Goal: Transaction & Acquisition: Purchase product/service

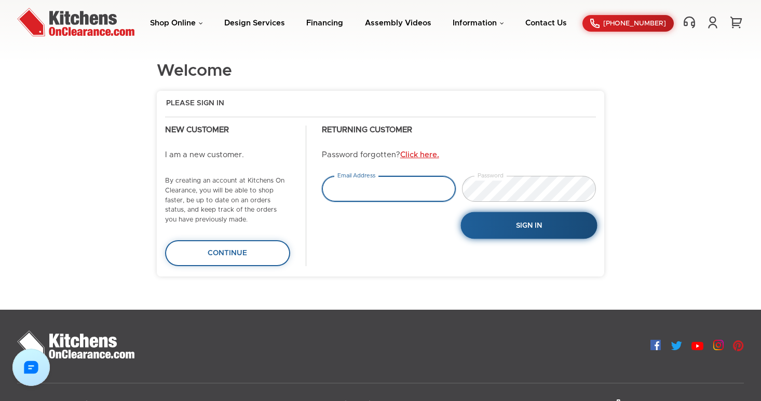
type input "tejas.hapani@gmail.com"
click at [523, 234] on button "Sign In" at bounding box center [528, 225] width 137 height 27
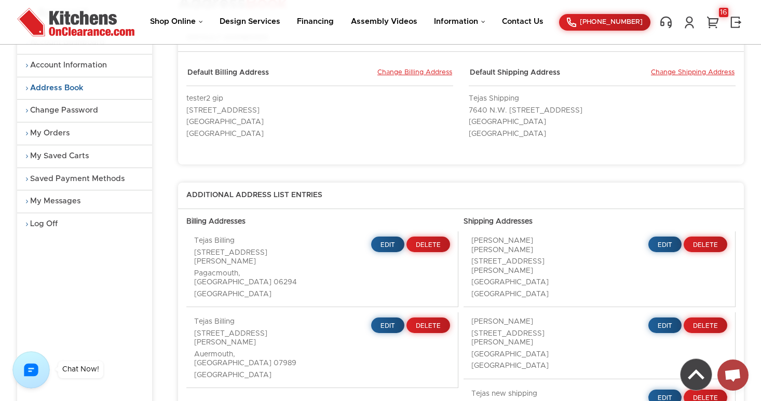
scroll to position [71, 0]
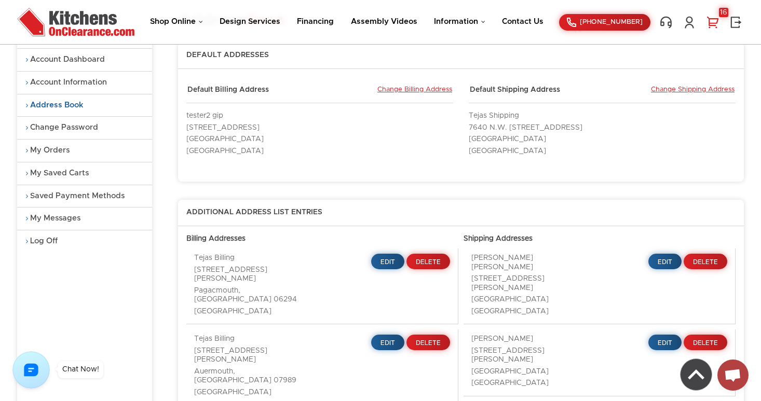
click at [713, 19] on link "16" at bounding box center [713, 22] width 16 height 13
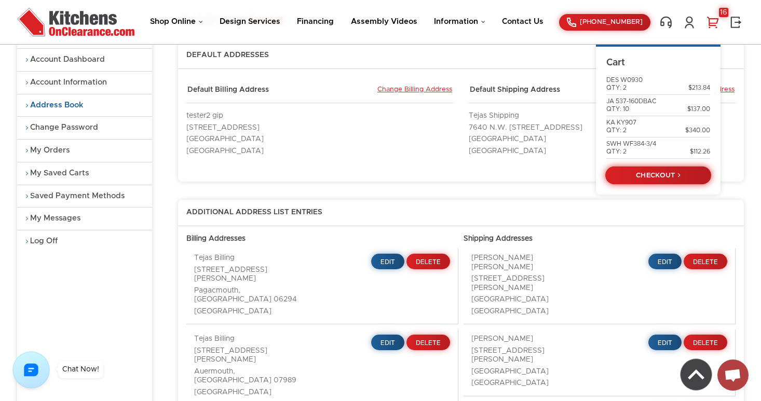
click at [659, 175] on link "CHECKOUT" at bounding box center [658, 176] width 106 height 18
click at [665, 171] on link "CHECKOUT" at bounding box center [658, 176] width 106 height 18
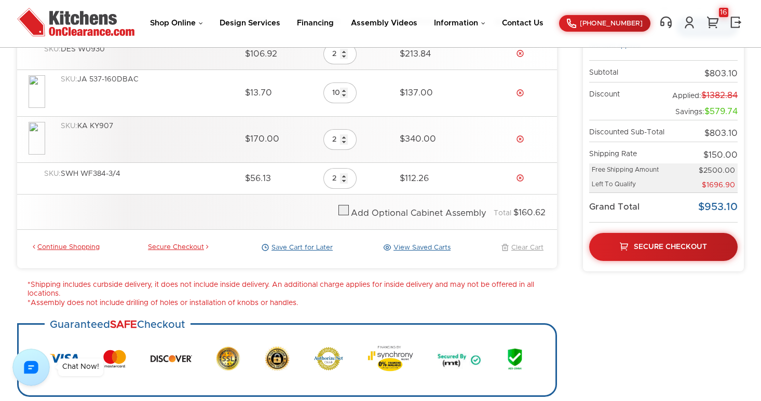
scroll to position [202, 0]
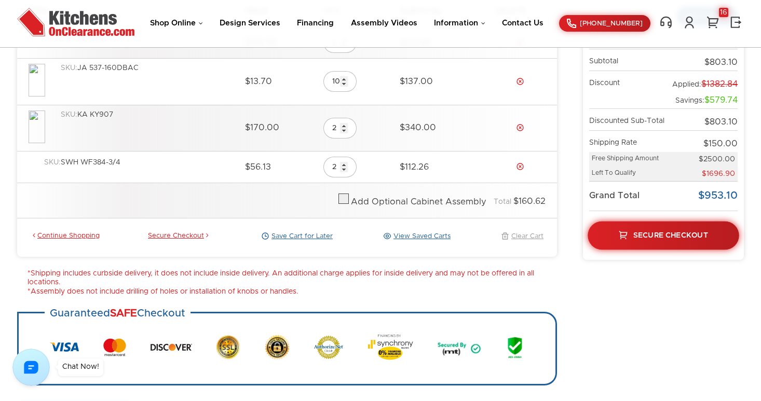
click at [651, 238] on span "Secure Checkout" at bounding box center [670, 235] width 75 height 7
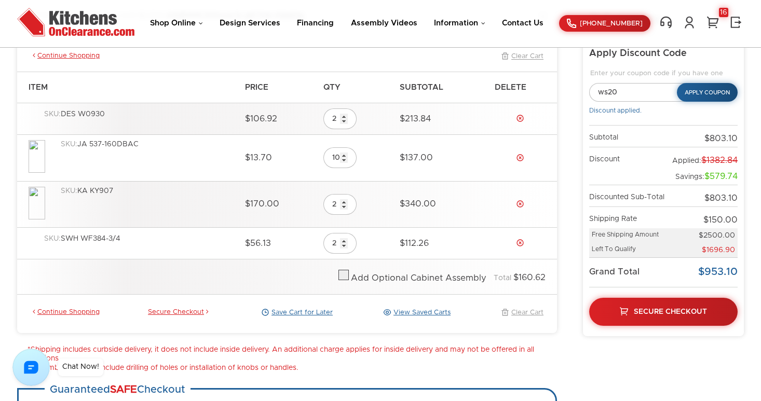
scroll to position [122, 0]
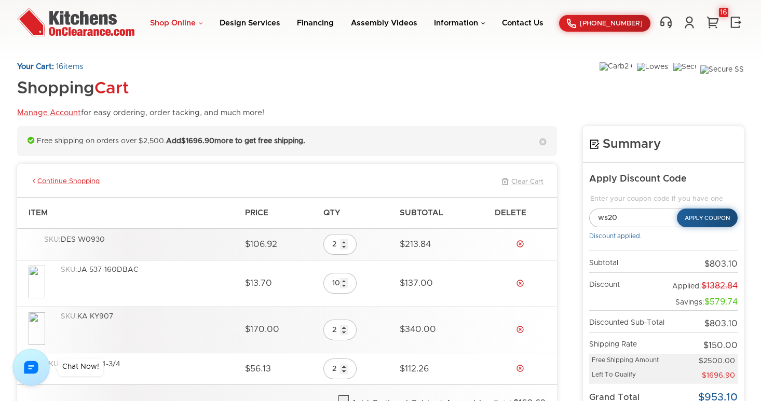
click at [201, 22] on link "Shop Online" at bounding box center [176, 23] width 53 height 8
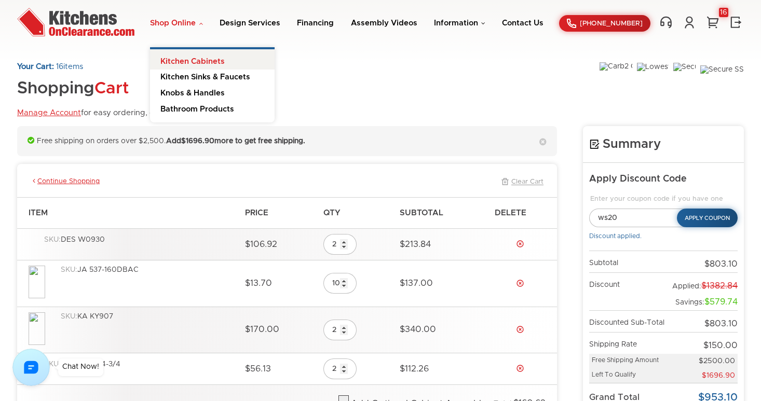
click at [198, 55] on link "Kitchen Cabinets" at bounding box center [212, 59] width 125 height 21
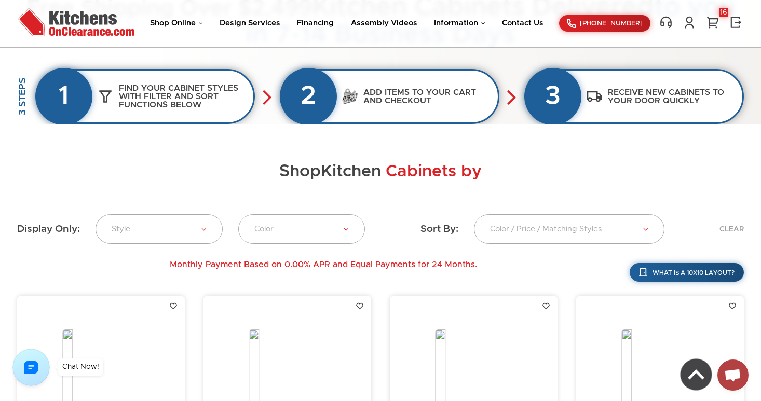
scroll to position [466, 0]
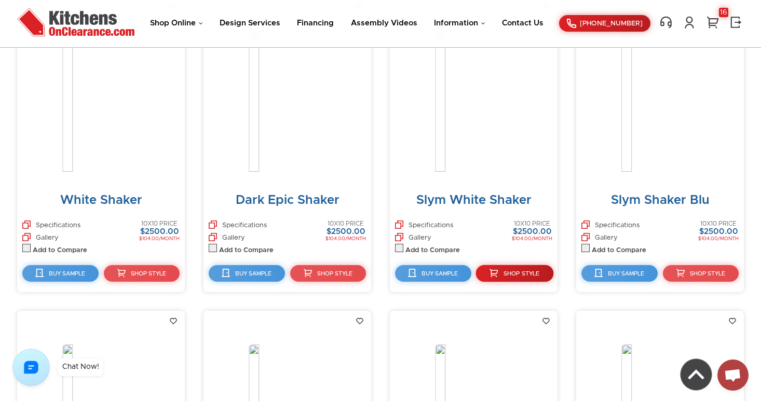
click at [504, 277] on link "Shop Style" at bounding box center [514, 273] width 77 height 17
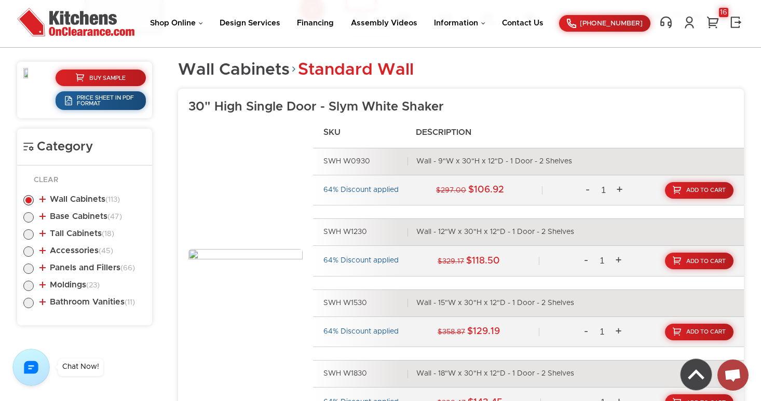
scroll to position [429, 0]
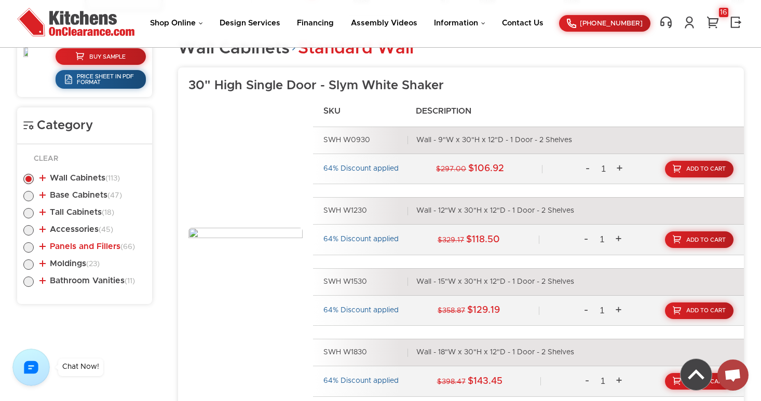
click at [46, 243] on link "Panels and Fillers (66)" at bounding box center [87, 246] width 96 height 8
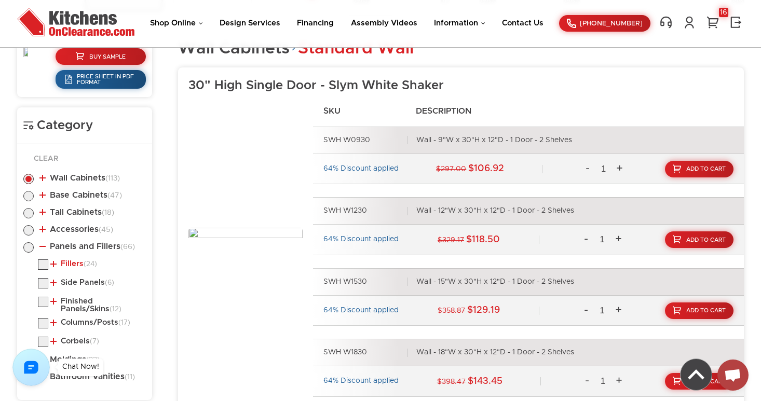
click at [56, 265] on link "Fillers (24)" at bounding box center [73, 264] width 47 height 8
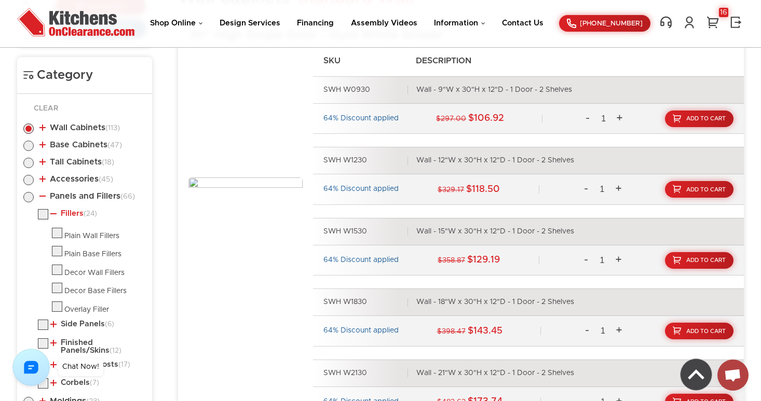
scroll to position [485, 0]
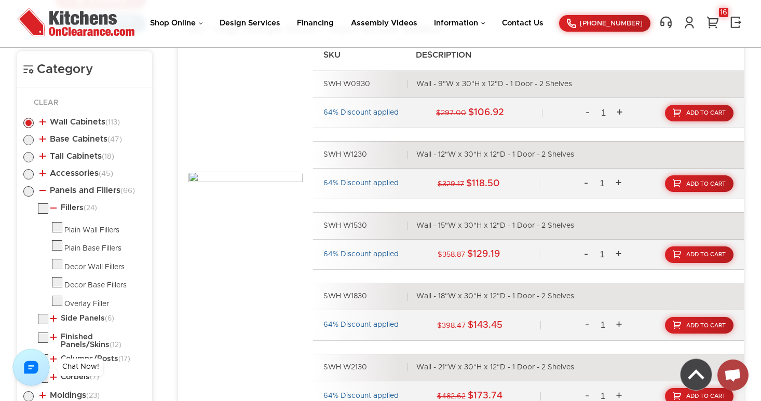
click at [58, 229] on label at bounding box center [57, 230] width 10 height 7
checkbox input "true"
radio input "false"
radio input "true"
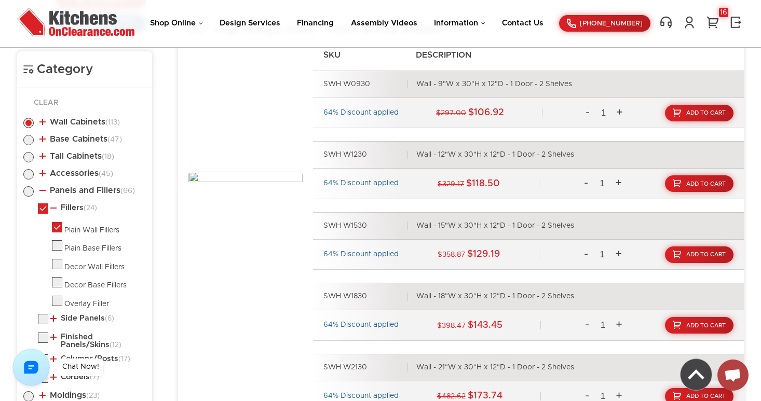
checkbox input "true"
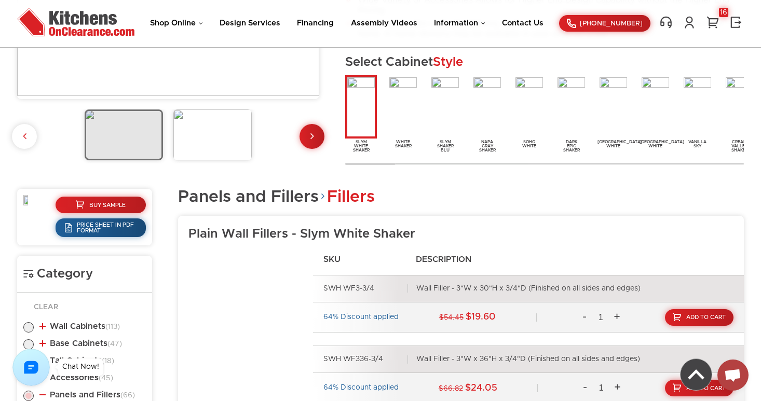
scroll to position [274, 0]
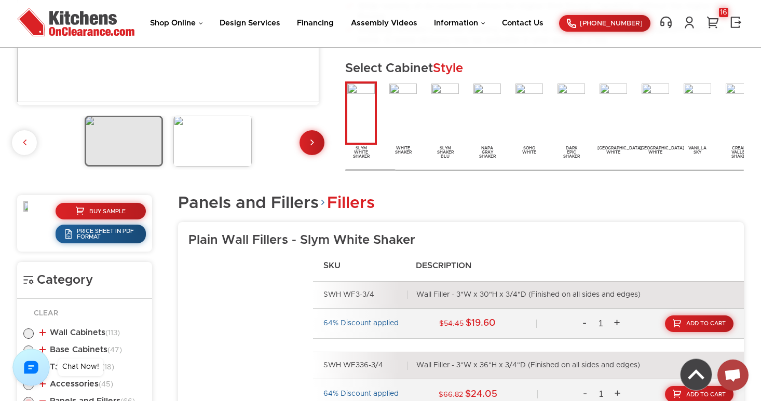
click at [407, 121] on img at bounding box center [403, 113] width 32 height 63
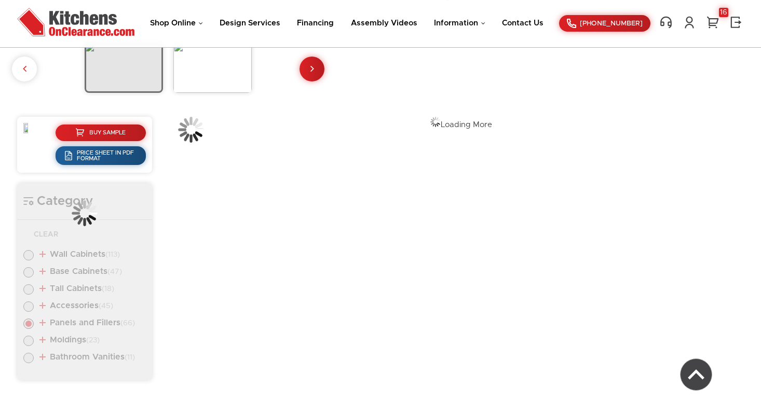
scroll to position [274, 0]
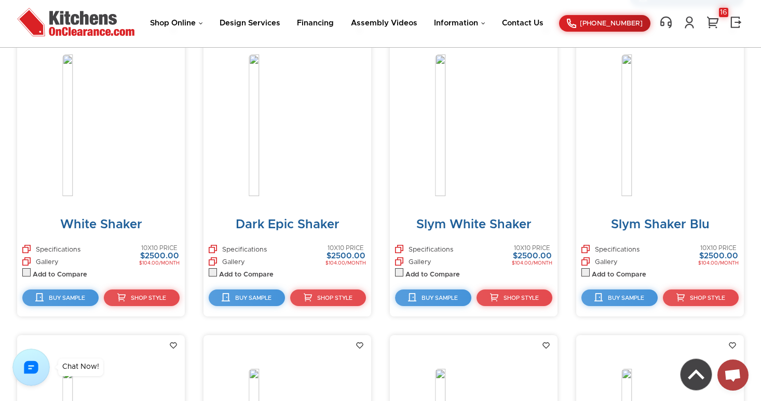
scroll to position [443, 0]
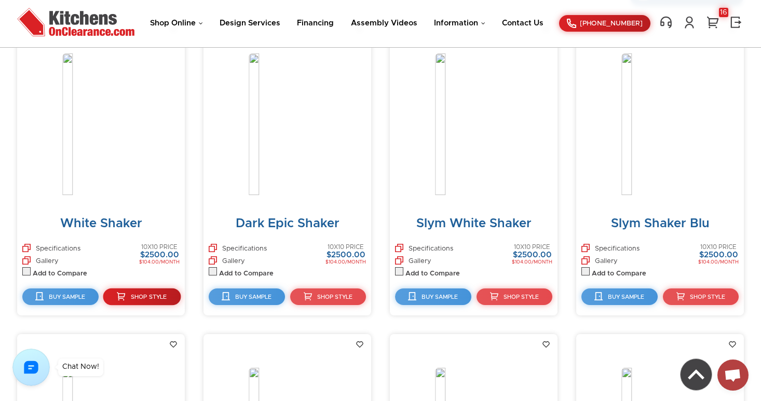
click at [137, 296] on span "Shop Style" at bounding box center [148, 297] width 36 height 6
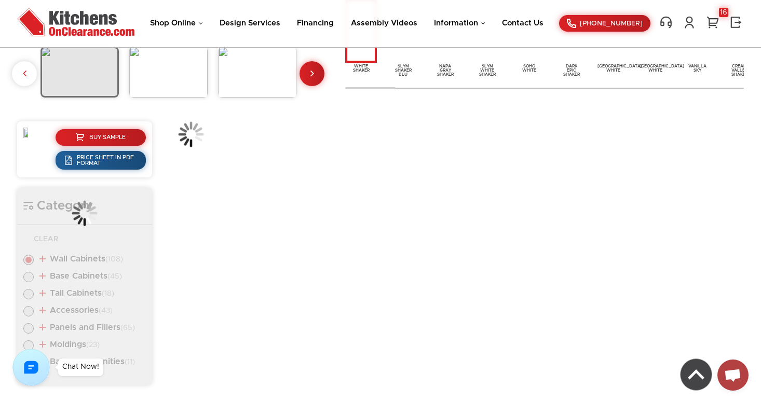
scroll to position [349, 0]
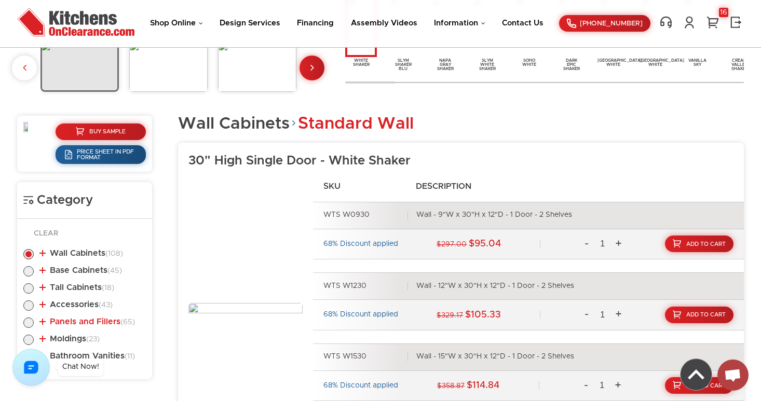
click at [44, 320] on link "Panels and Fillers (65)" at bounding box center [87, 322] width 96 height 8
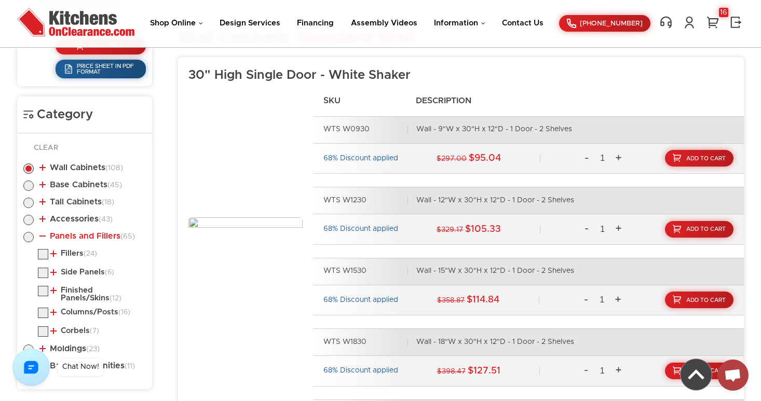
scroll to position [444, 0]
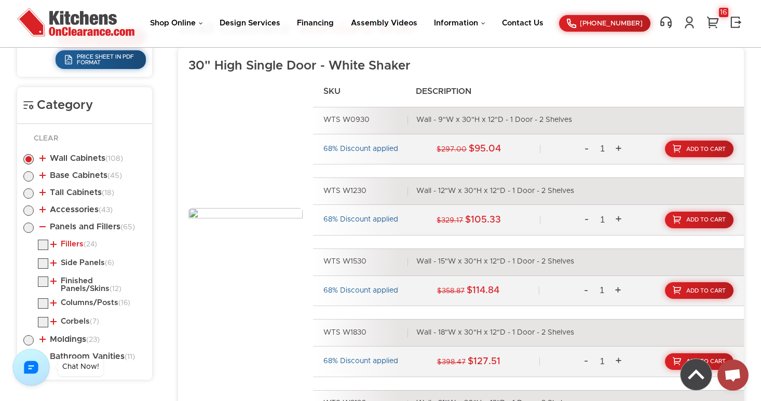
click at [58, 247] on link "Fillers (24)" at bounding box center [73, 244] width 47 height 8
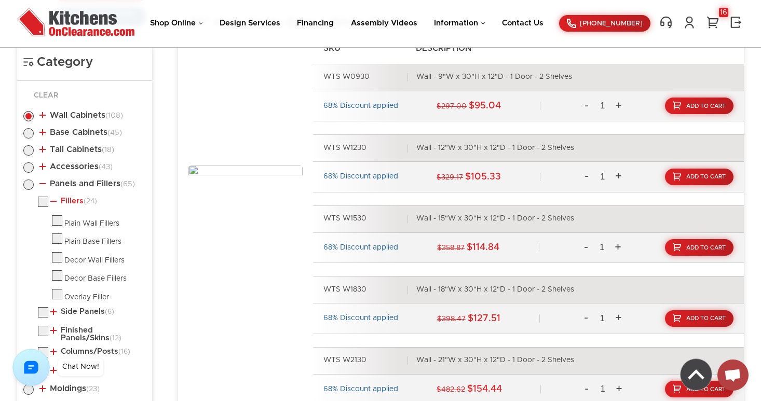
scroll to position [493, 0]
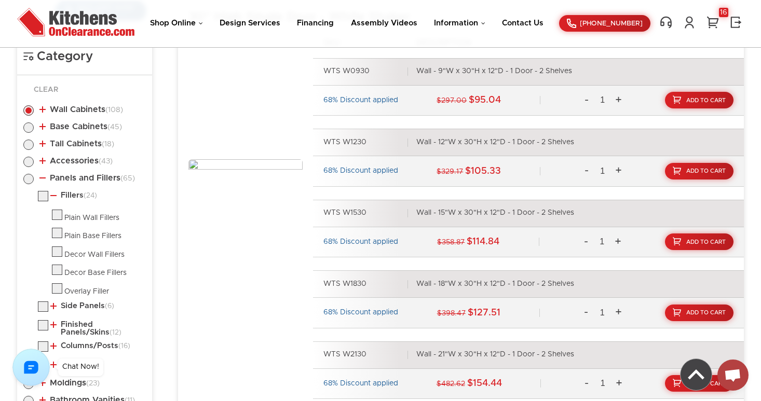
click at [57, 214] on label at bounding box center [57, 217] width 10 height 7
checkbox input "true"
radio input "false"
radio input "true"
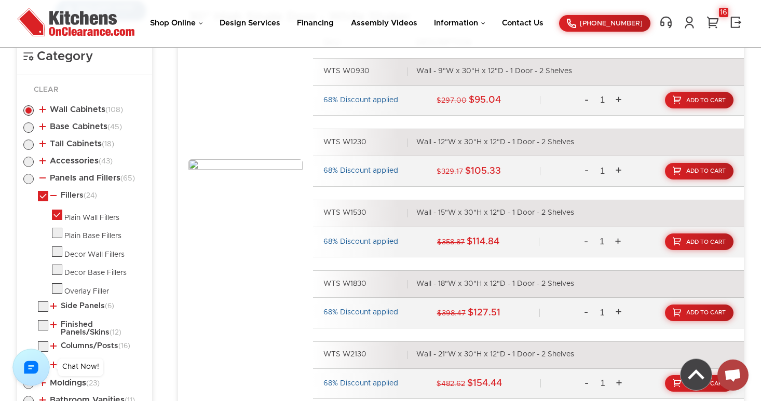
checkbox input "true"
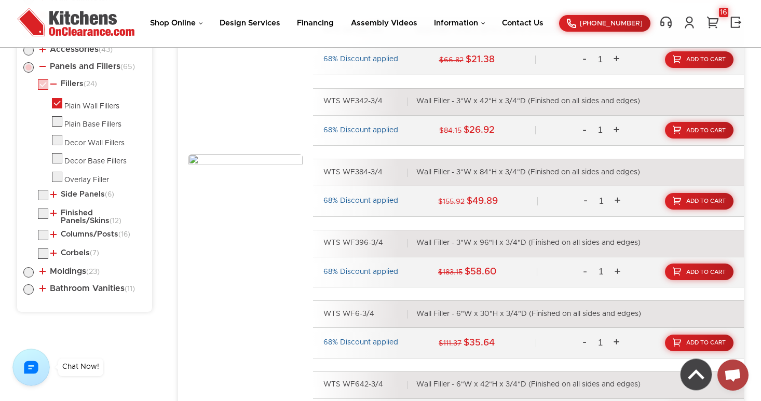
scroll to position [615, 0]
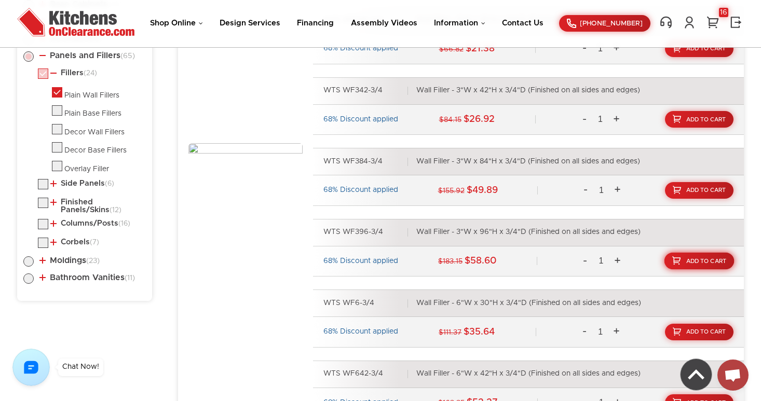
click at [696, 264] on link "Add To Cart" at bounding box center [699, 261] width 70 height 17
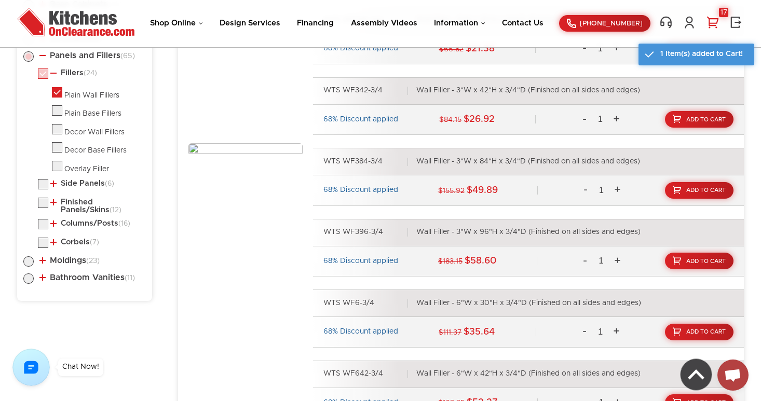
click at [719, 20] on link "17" at bounding box center [713, 22] width 16 height 13
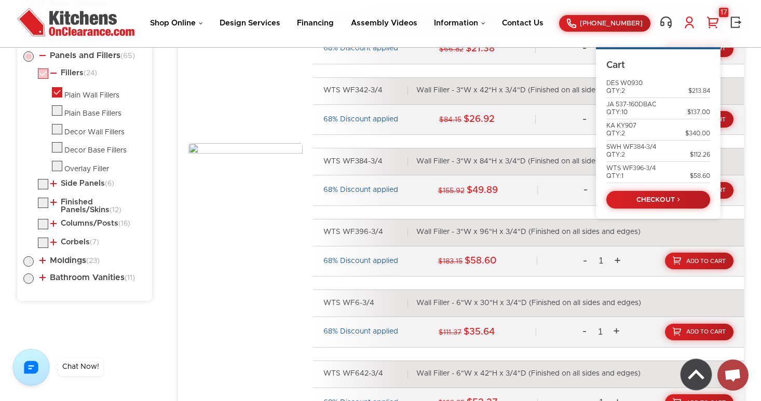
click at [690, 26] on link at bounding box center [690, 22] width 16 height 13
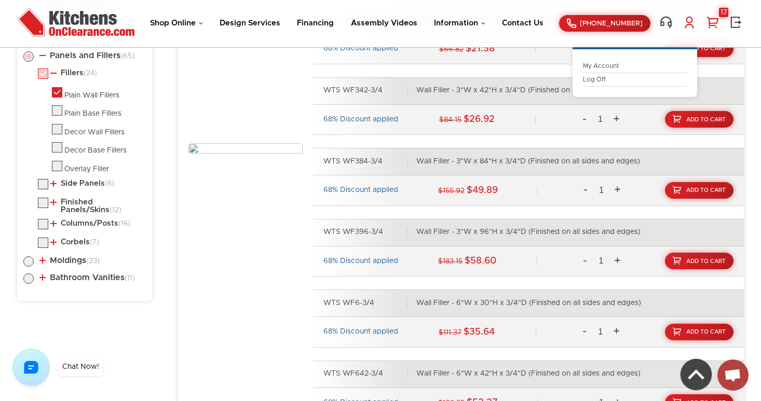
click at [710, 22] on link "17" at bounding box center [713, 22] width 16 height 13
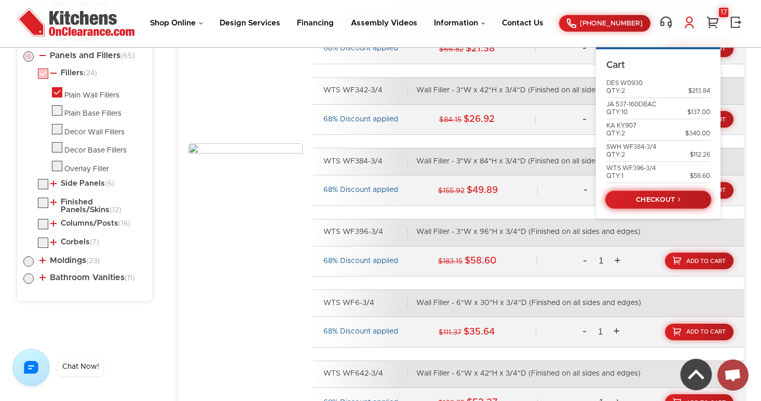
click at [670, 196] on link "CHECKOUT" at bounding box center [658, 200] width 106 height 18
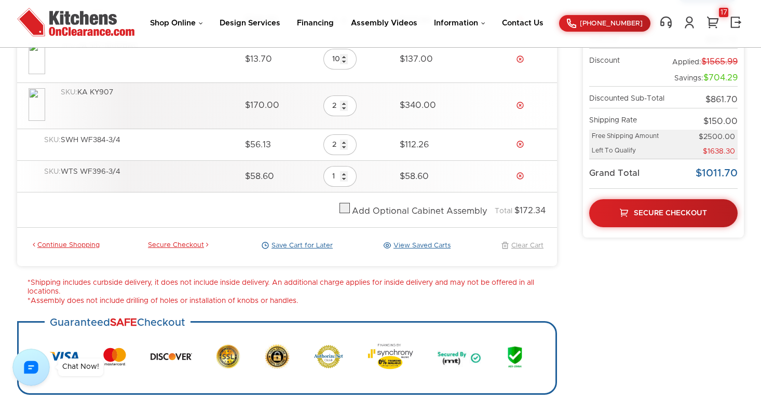
scroll to position [130, 0]
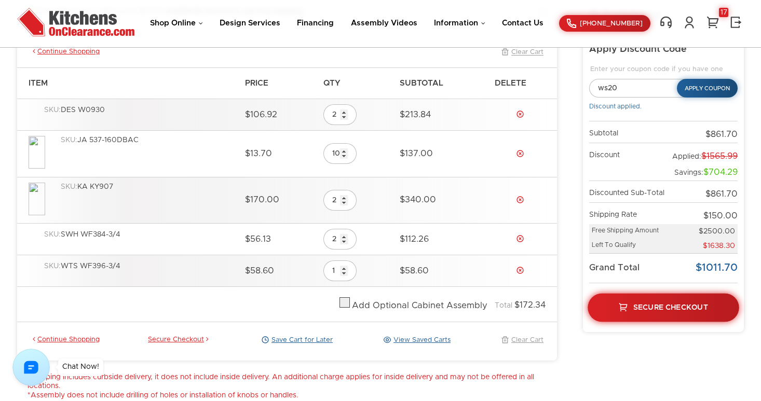
click at [659, 303] on link "Secure Checkout" at bounding box center [664, 307] width 152 height 29
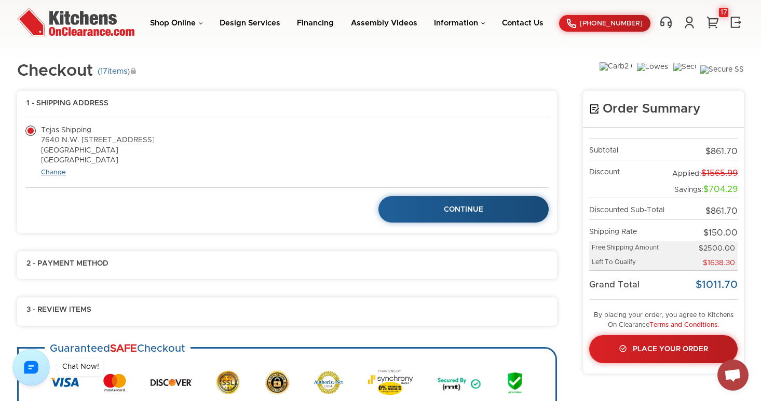
click at [57, 171] on link "Change" at bounding box center [53, 172] width 25 height 7
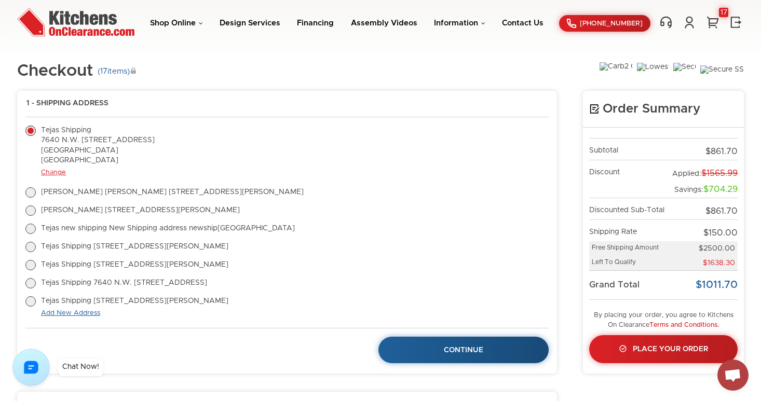
click at [84, 314] on link "Add New Address" at bounding box center [70, 313] width 59 height 7
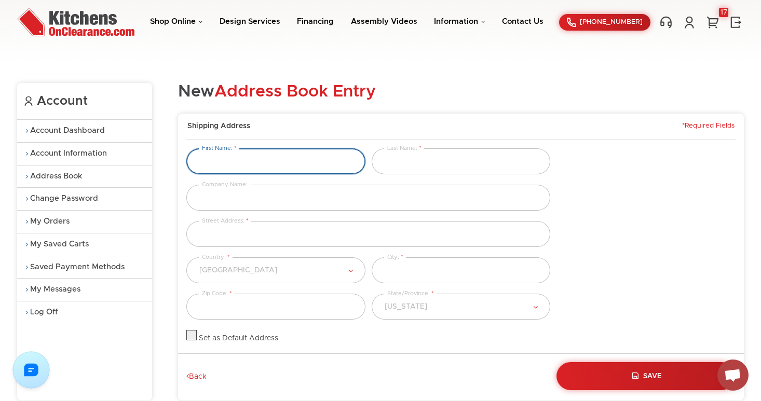
click at [225, 165] on input "text" at bounding box center [275, 161] width 179 height 26
type input "test5"
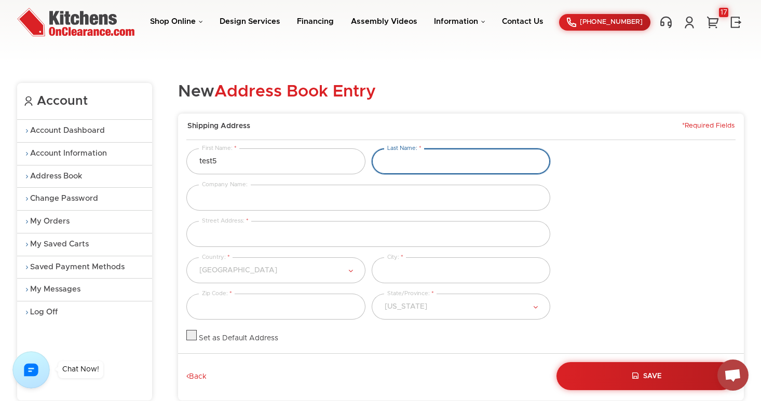
click at [406, 168] on input "text" at bounding box center [461, 161] width 179 height 26
type input "hip"
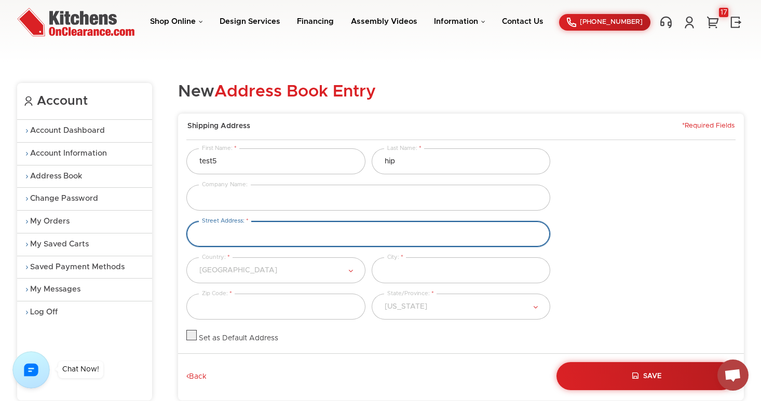
click at [300, 235] on input "text" at bounding box center [368, 234] width 364 height 26
type input "[STREET_ADDRESS][PERSON_NAME]"
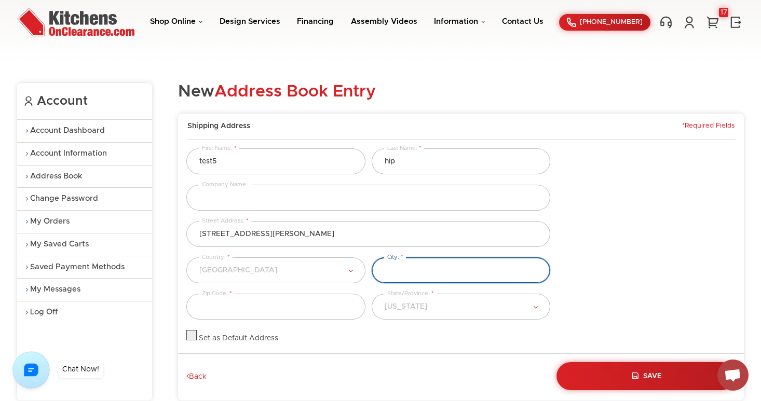
click at [401, 273] on input "text" at bounding box center [461, 270] width 179 height 26
type input "[GEOGRAPHIC_DATA]"
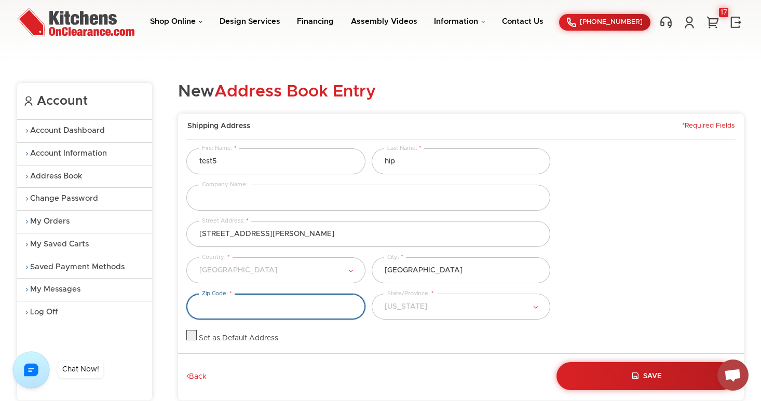
click at [302, 305] on input "text" at bounding box center [275, 307] width 179 height 26
type input "33140"
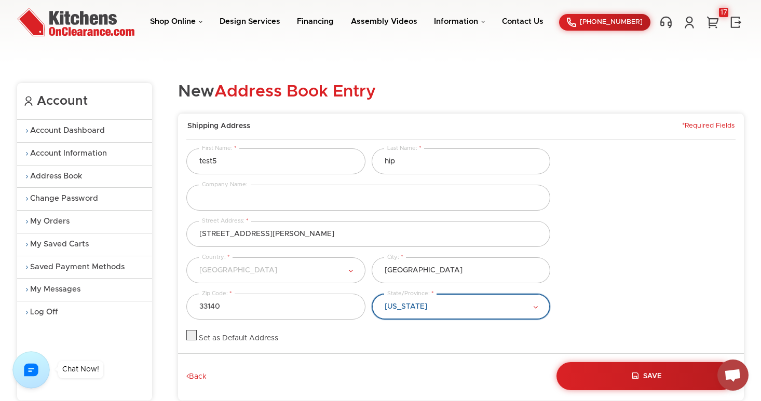
click at [439, 314] on select "Alabama Alaska American Samoa Arizona Arkansas California Colorado Connecticut …" at bounding box center [461, 307] width 179 height 26
select select "[US_STATE]"
click at [372, 294] on select "Alabama Alaska American Samoa Arizona Arkansas California Colorado Connecticut …" at bounding box center [461, 307] width 179 height 26
click at [612, 271] on div "Please Select Afghanistan Albania Algeria American Samoa Andorra Angola Anguill…" at bounding box center [460, 275] width 555 height 36
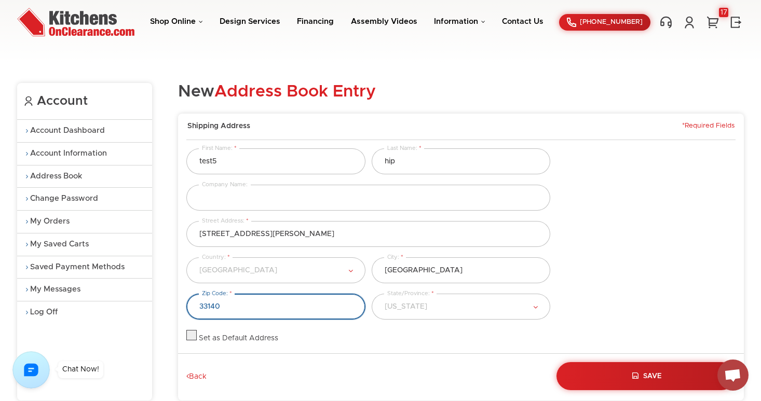
drag, startPoint x: 252, startPoint y: 310, endPoint x: 168, endPoint y: 302, distance: 83.9
click at [168, 302] on div "Account Account Dashboard Account Information Address Book Change Password My O…" at bounding box center [380, 241] width 727 height 359
type input "44"
click at [581, 259] on div "Please Select Afghanistan Albania Algeria American Samoa Andorra Angola Anguill…" at bounding box center [460, 275] width 555 height 36
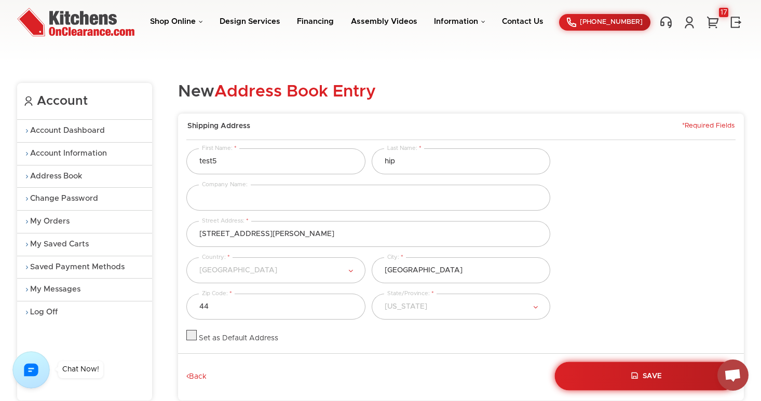
click at [648, 372] on button "Save" at bounding box center [646, 376] width 183 height 29
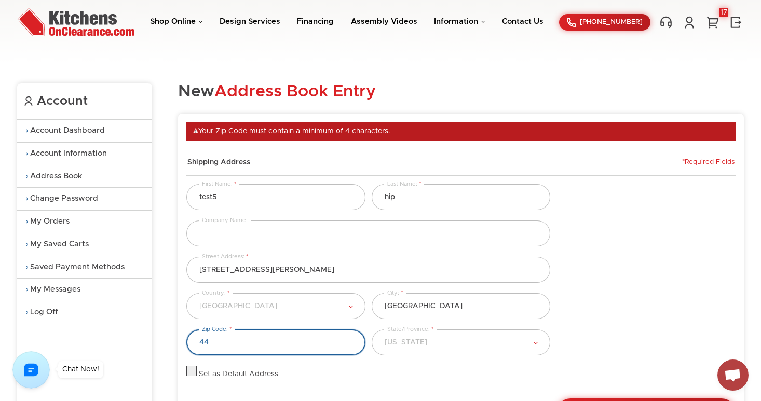
drag, startPoint x: 226, startPoint y: 343, endPoint x: 188, endPoint y: 342, distance: 38.4
click at [188, 342] on input "44" at bounding box center [275, 343] width 179 height 26
type input "33140"
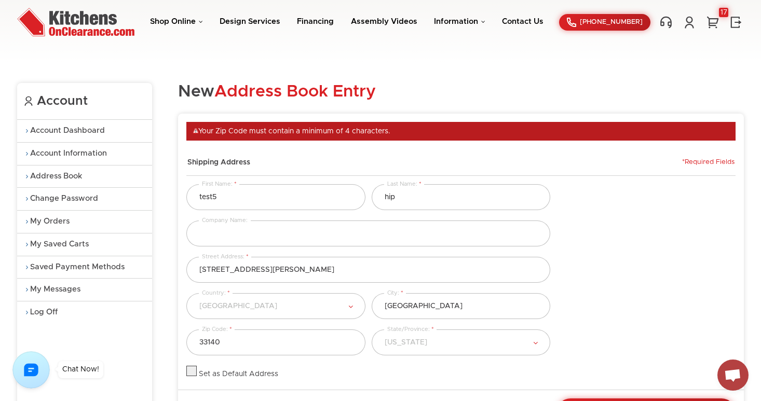
click at [606, 295] on div "Please Select [GEOGRAPHIC_DATA] [GEOGRAPHIC_DATA] [GEOGRAPHIC_DATA] [US_STATE] …" at bounding box center [460, 311] width 555 height 36
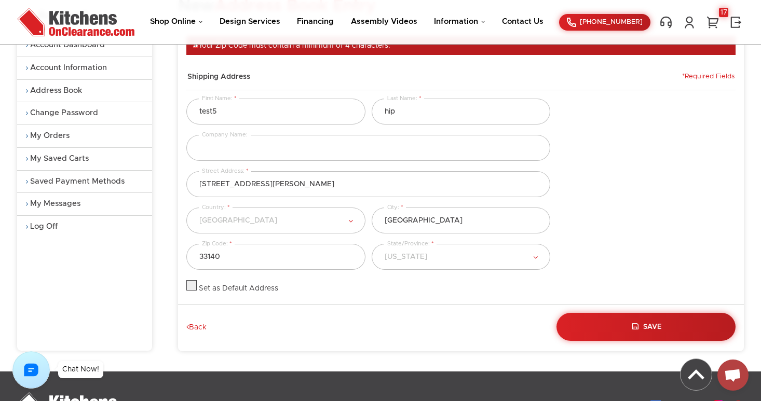
scroll to position [100, 0]
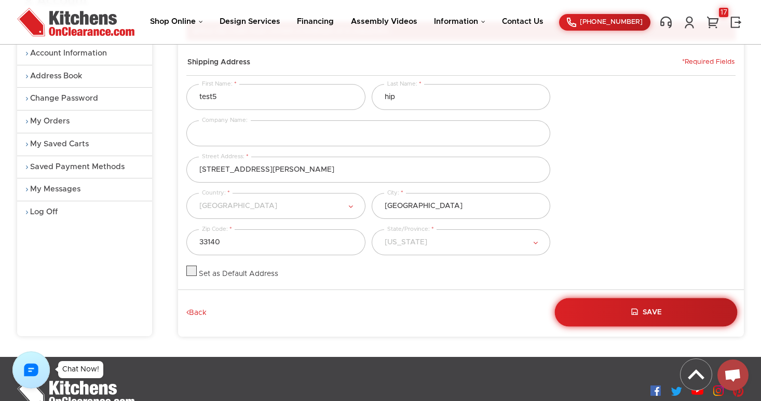
click at [660, 316] on button "Save" at bounding box center [646, 312] width 183 height 29
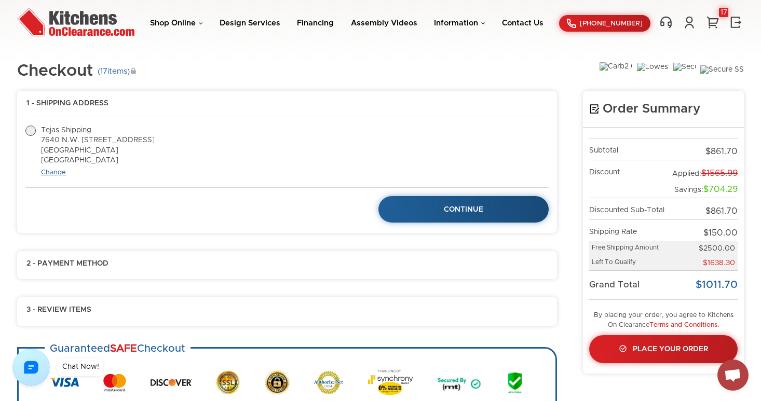
click at [63, 172] on link "Change" at bounding box center [53, 172] width 25 height 7
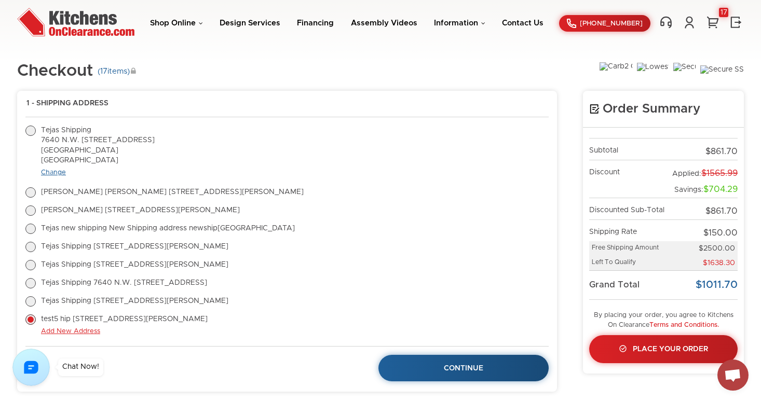
click at [63, 172] on link "Change" at bounding box center [53, 172] width 25 height 7
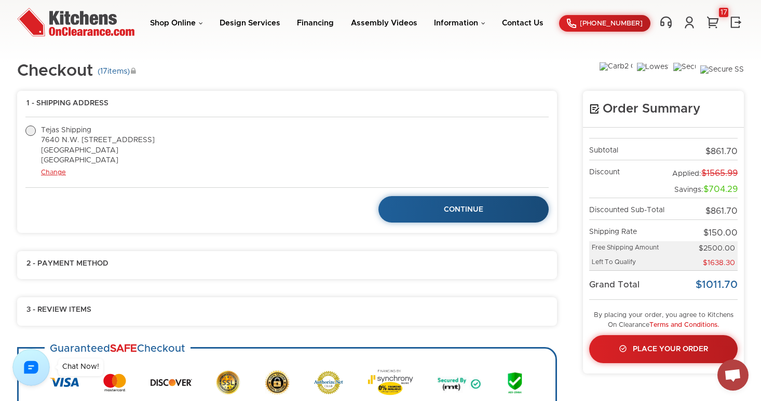
click at [55, 176] on div "Change" at bounding box center [295, 173] width 508 height 8
click at [54, 172] on link "Change" at bounding box center [53, 172] width 25 height 7
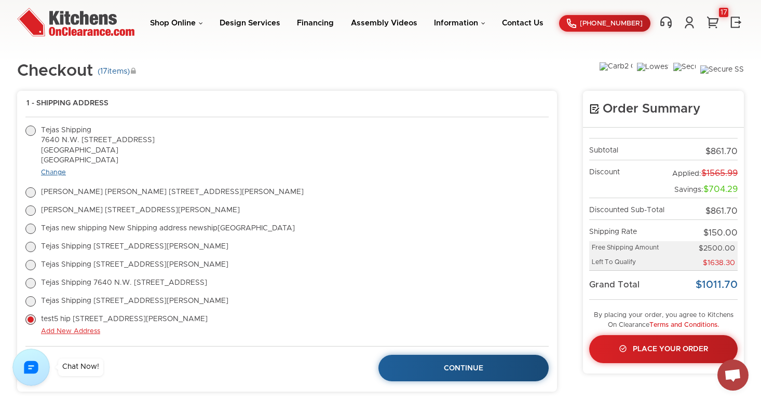
click at [60, 172] on link "Change" at bounding box center [53, 172] width 25 height 7
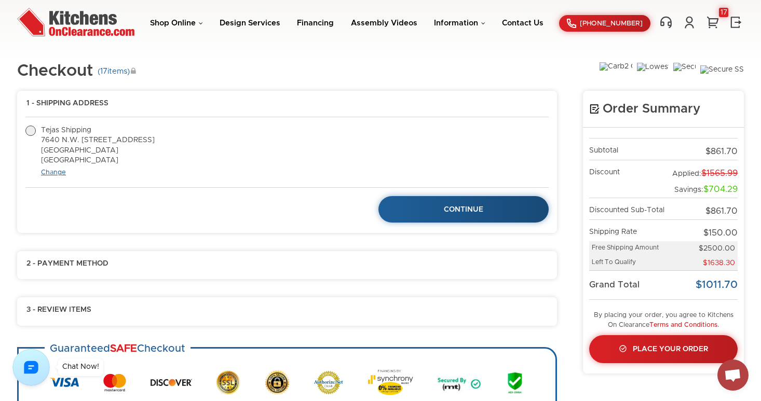
click at [54, 173] on link "Change" at bounding box center [53, 172] width 25 height 7
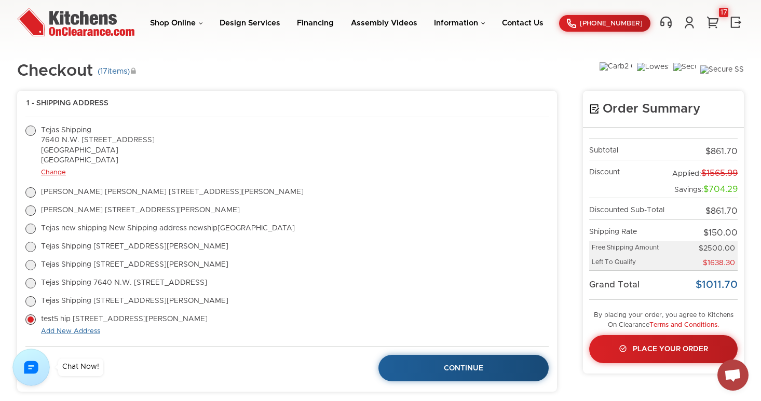
click at [71, 332] on link "Add New Address" at bounding box center [70, 331] width 59 height 7
click at [87, 330] on link "Add New Address" at bounding box center [70, 331] width 59 height 7
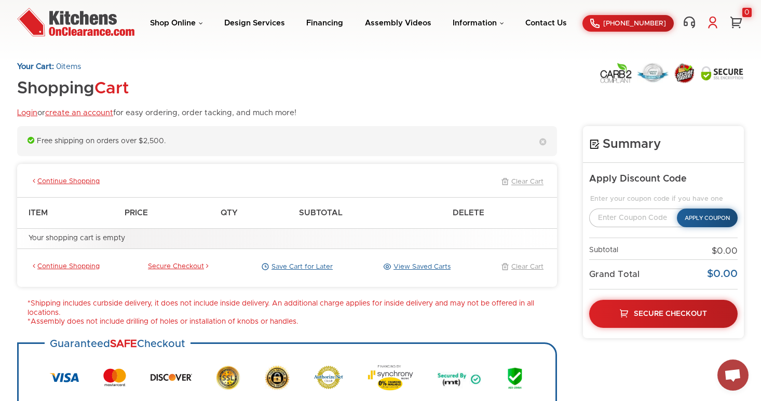
click at [713, 18] on link at bounding box center [713, 22] width 16 height 13
click at [619, 65] on link "Login" at bounding box center [658, 66] width 104 height 8
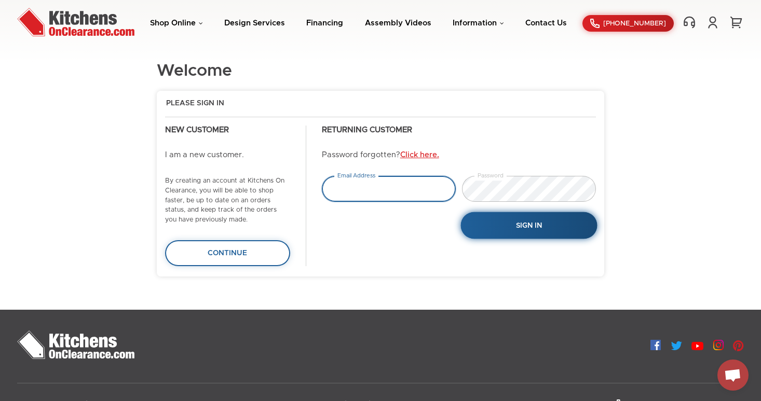
type input "[EMAIL_ADDRESS][DOMAIN_NAME]"
click at [548, 227] on button "Sign In" at bounding box center [528, 225] width 137 height 27
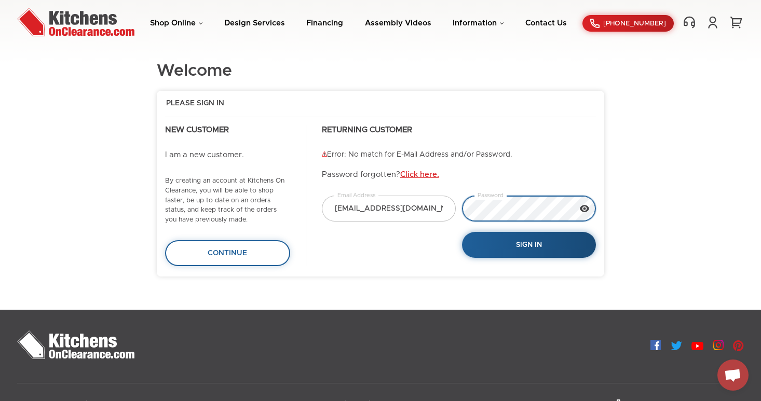
click at [441, 210] on div "info@sobekitchens.com Email Address Password Sign In" at bounding box center [459, 227] width 280 height 63
click at [422, 251] on div "info@sobekitchens.com Email Address Password Sign In" at bounding box center [459, 227] width 280 height 63
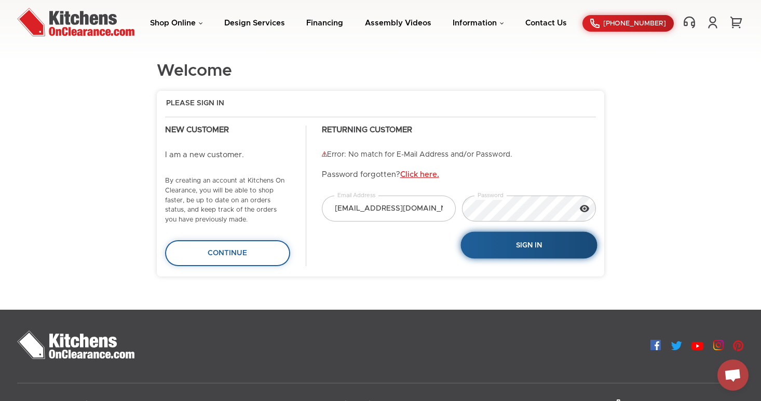
click at [518, 240] on button "Sign In" at bounding box center [528, 245] width 137 height 27
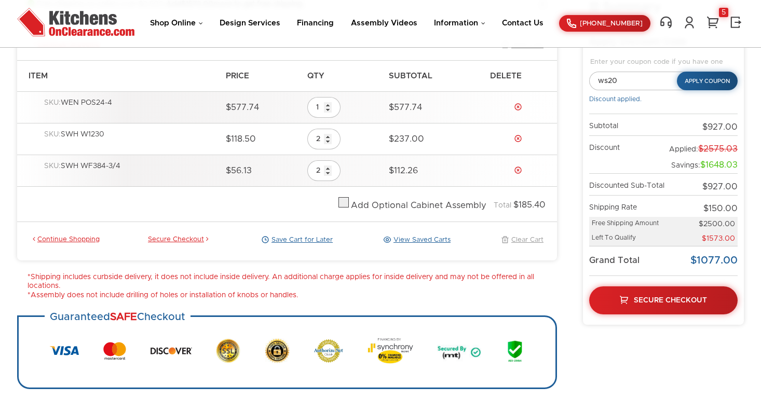
scroll to position [178, 0]
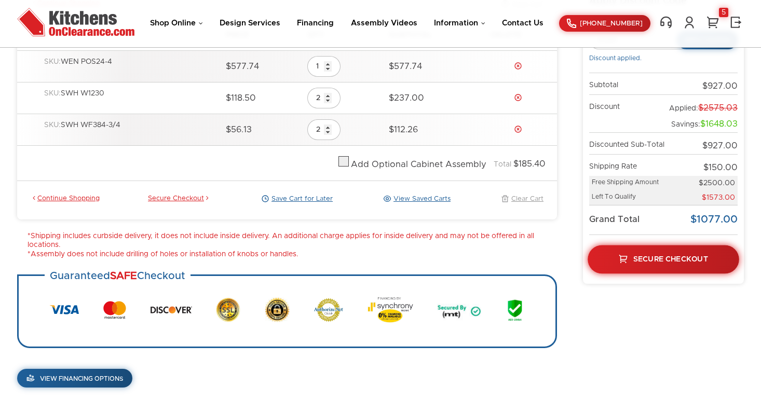
click at [668, 268] on link "Secure Checkout" at bounding box center [664, 259] width 152 height 29
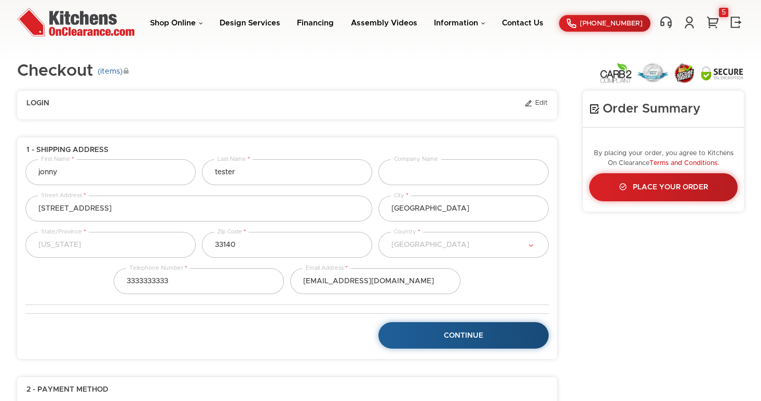
select select "18"
select select "223"
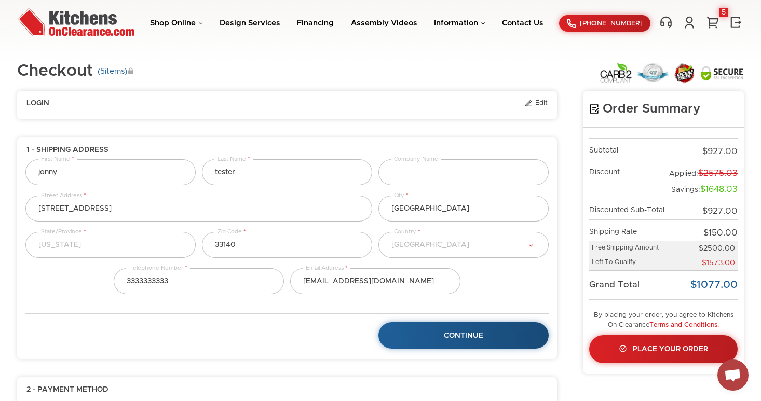
click at [42, 107] on span "Login" at bounding box center [37, 103] width 23 height 9
click at [543, 101] on link "Edit" at bounding box center [535, 103] width 23 height 9
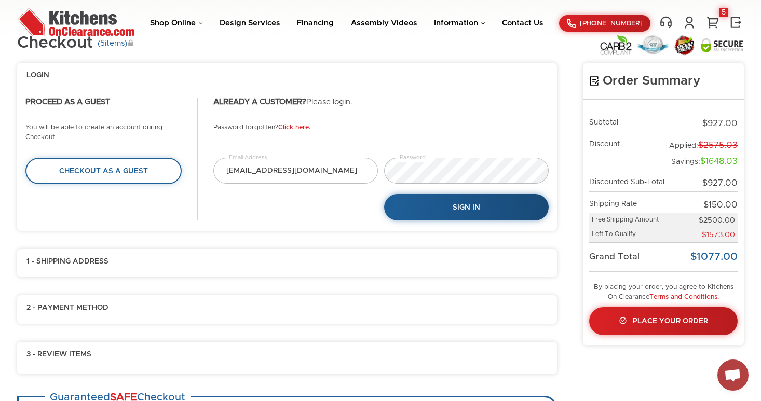
scroll to position [39, 0]
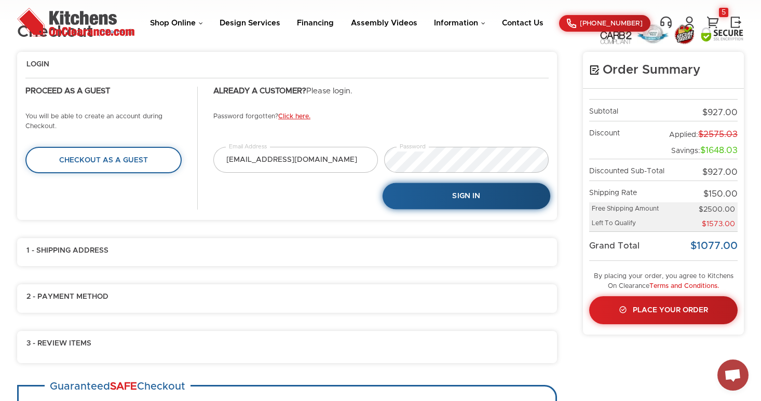
click at [459, 195] on span "Sign In" at bounding box center [466, 196] width 28 height 7
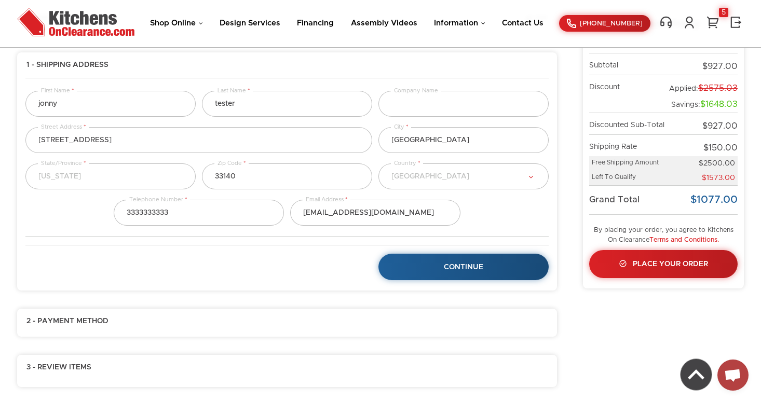
scroll to position [0, 0]
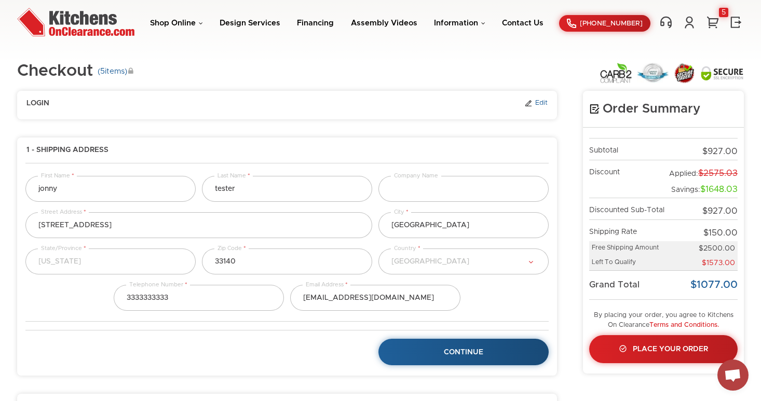
click at [541, 102] on link "Edit" at bounding box center [535, 103] width 23 height 9
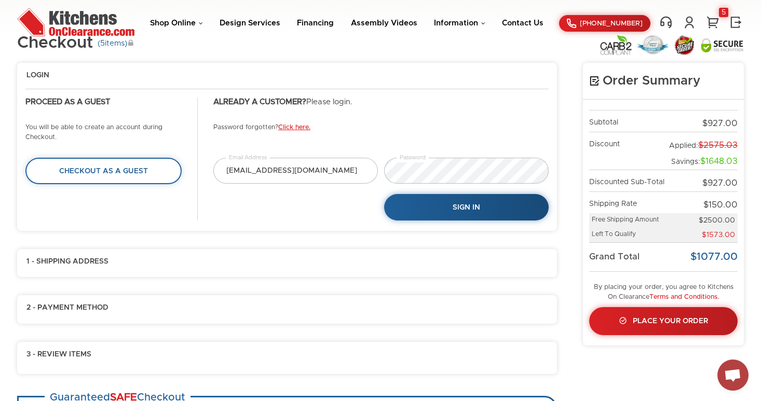
scroll to position [39, 0]
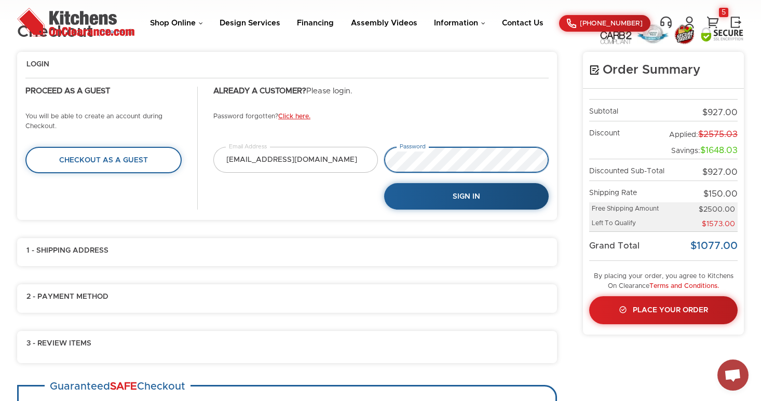
click at [369, 158] on div "info@sobekitchens.com Email Address Password Sign In" at bounding box center [381, 178] width 342 height 62
click at [376, 194] on div "info@sobekitchens.com Email Address Password Sign In" at bounding box center [381, 178] width 342 height 62
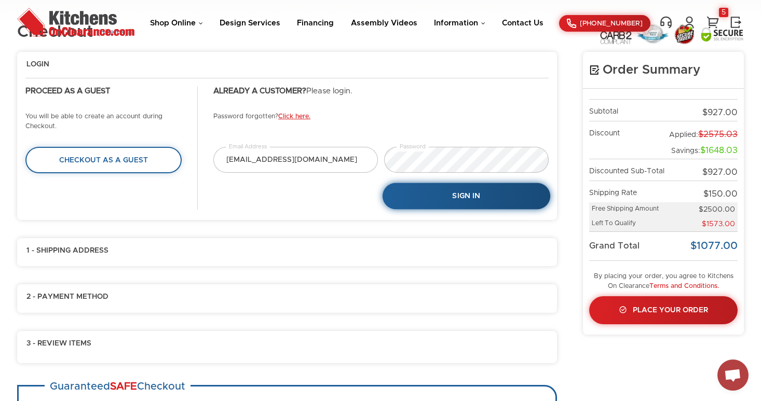
click at [425, 188] on link "Sign In" at bounding box center [467, 196] width 168 height 26
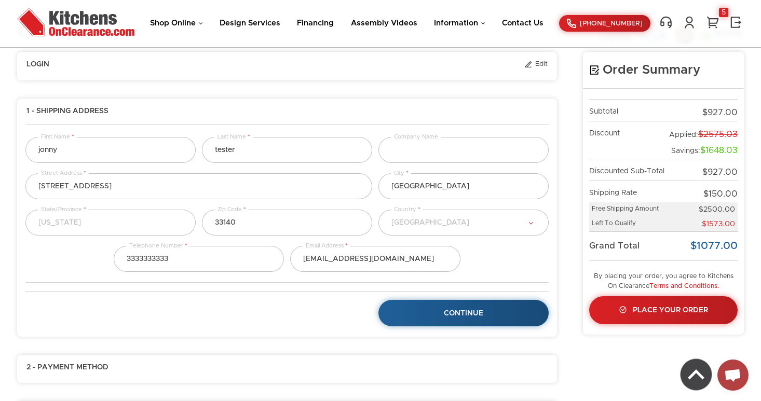
scroll to position [85, 0]
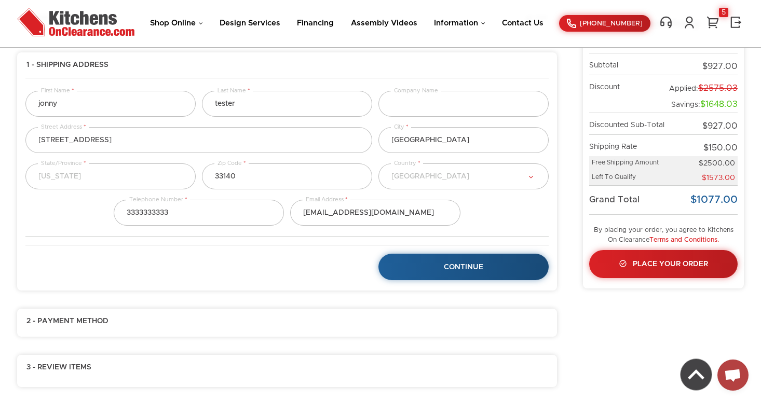
select select "18"
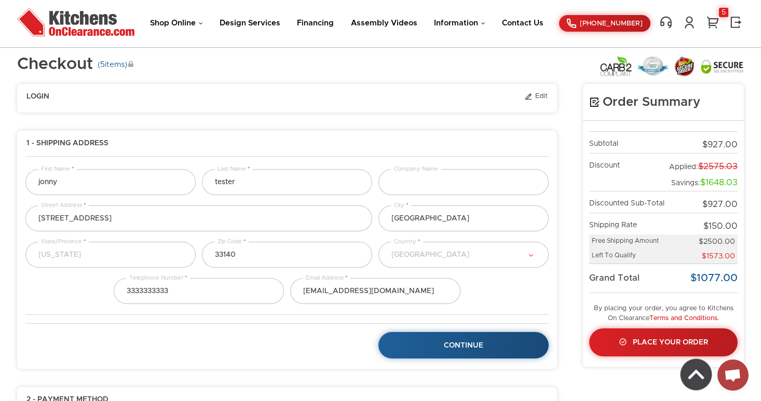
scroll to position [0, 0]
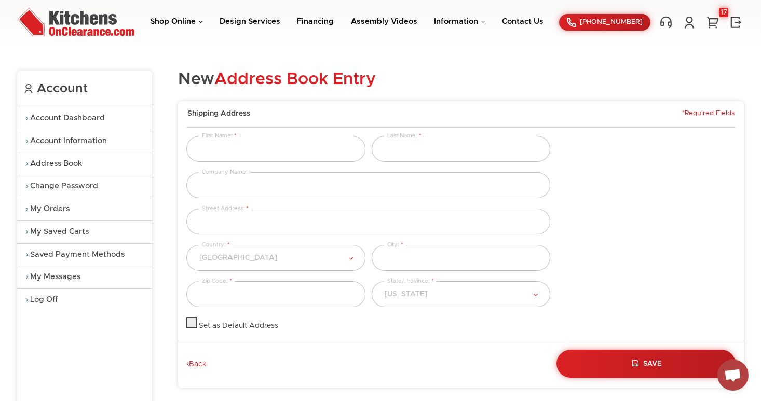
scroll to position [14, 0]
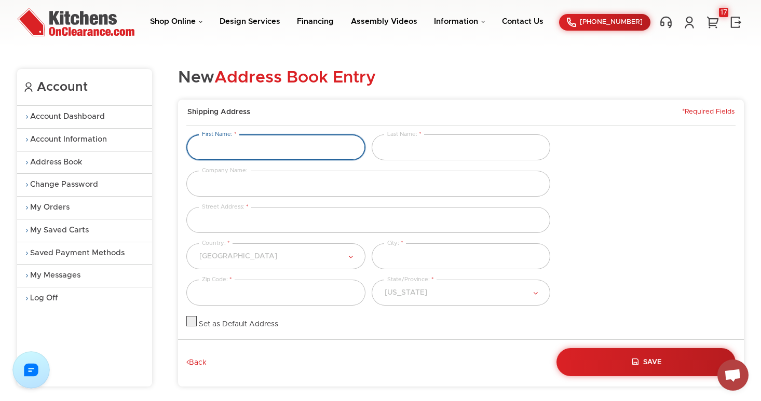
click at [246, 149] on input "text" at bounding box center [275, 147] width 179 height 26
type input "tester6"
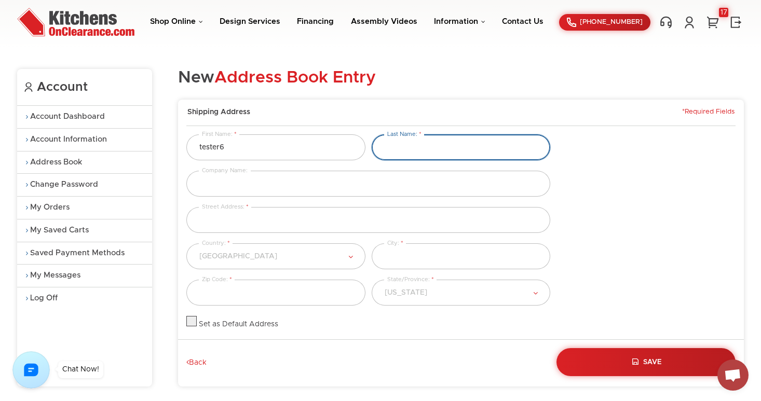
click at [424, 154] on input "text" at bounding box center [461, 147] width 179 height 26
type input "hipo"
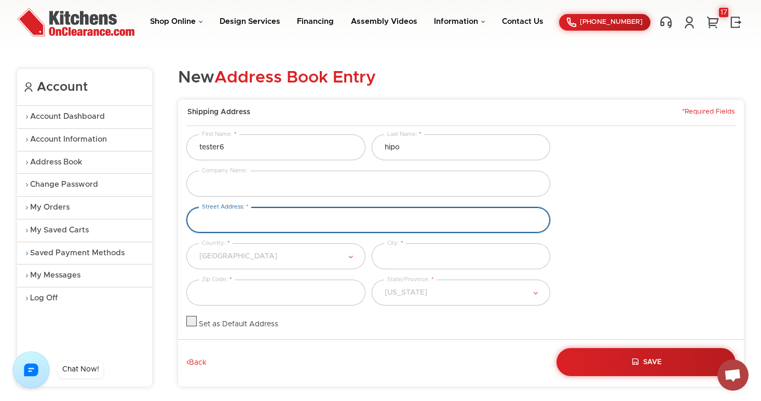
click at [238, 220] on input "text" at bounding box center [368, 220] width 364 height 26
type input "[STREET_ADDRESS][PERSON_NAME]"
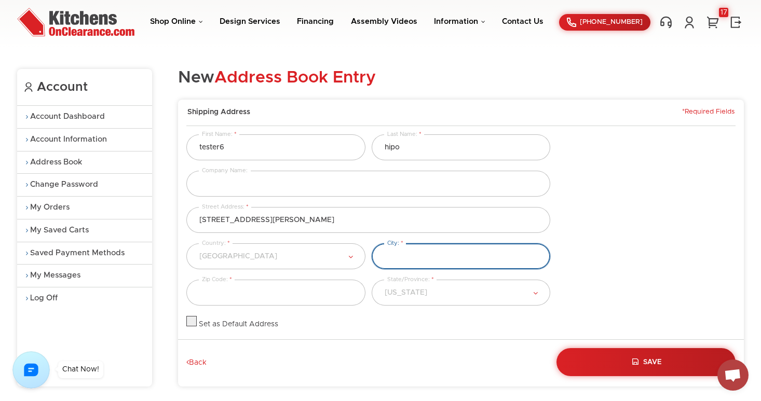
click at [419, 262] on input "text" at bounding box center [461, 256] width 179 height 26
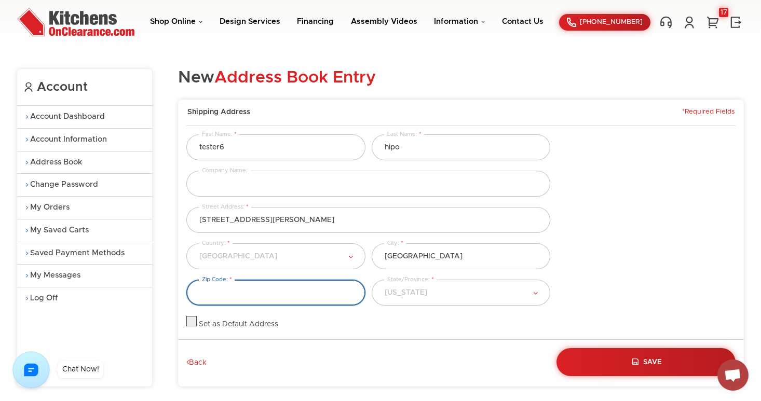
click at [324, 291] on input "text" at bounding box center [275, 293] width 179 height 26
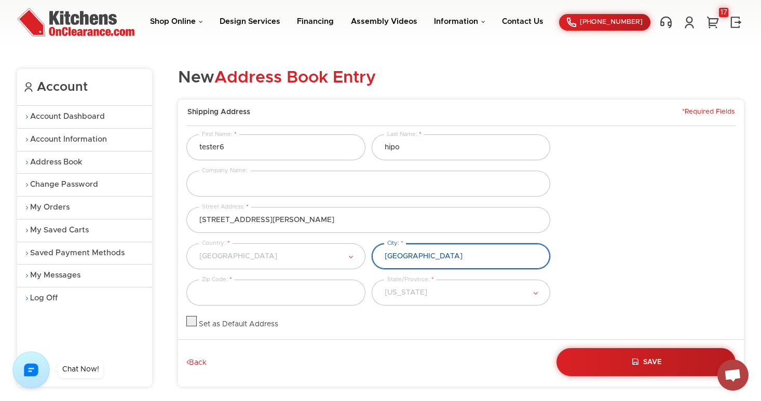
click at [410, 253] on input "[GEOGRAPHIC_DATA]" at bounding box center [461, 256] width 179 height 26
type input "m"
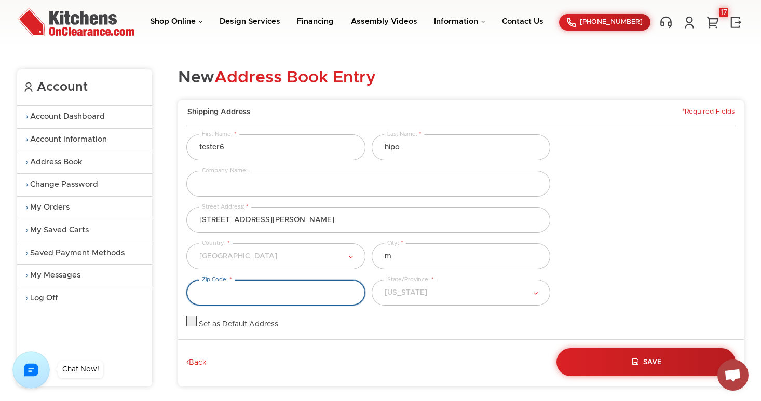
click at [307, 296] on input "text" at bounding box center [275, 293] width 179 height 26
type input "f"
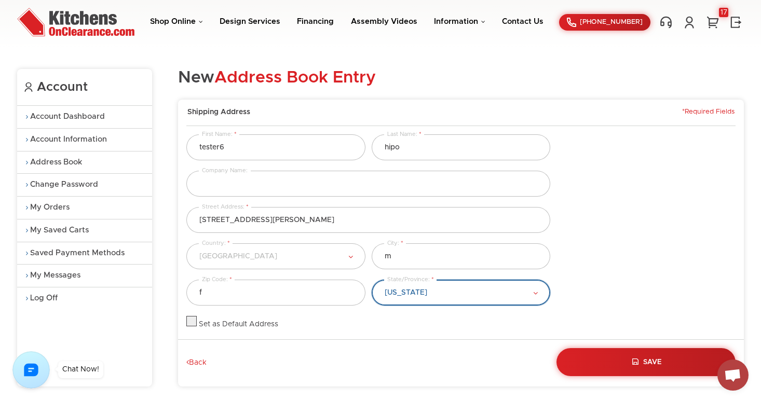
click at [406, 300] on select "[US_STATE] [US_STATE] [US_STATE] [US_STATE] [US_STATE] [US_STATE] [US_STATE] [U…" at bounding box center [461, 293] width 179 height 26
select select "[US_STATE]"
click at [372, 280] on select "[US_STATE] [US_STATE] [US_STATE] [US_STATE] [US_STATE] [US_STATE] [US_STATE] [U…" at bounding box center [461, 293] width 179 height 26
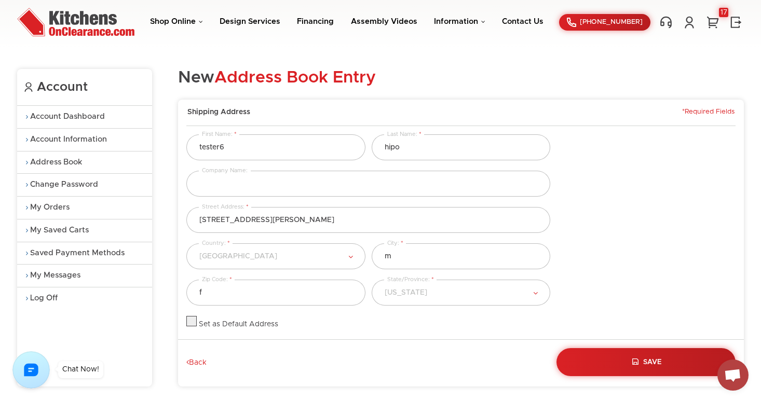
click at [195, 321] on label at bounding box center [191, 324] width 10 height 7
checkbox input "true"
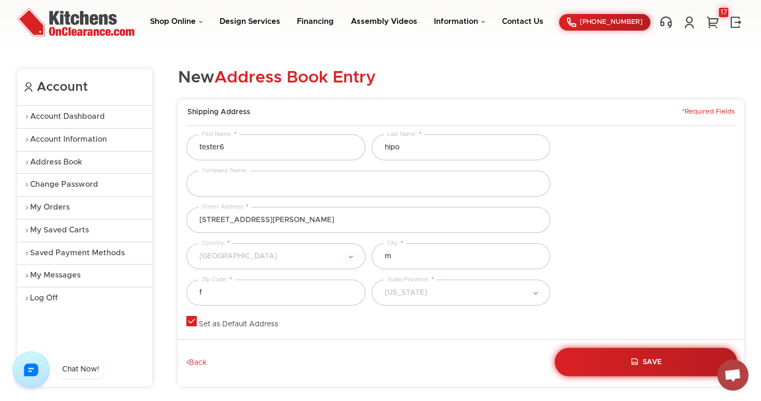
click at [630, 352] on button "Save" at bounding box center [646, 362] width 183 height 29
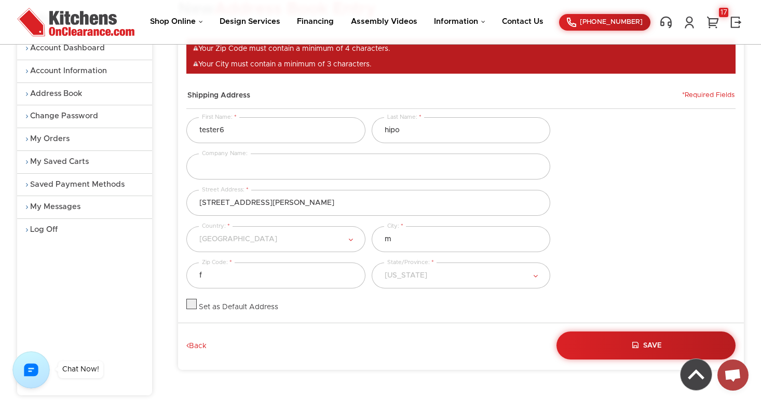
scroll to position [92, 0]
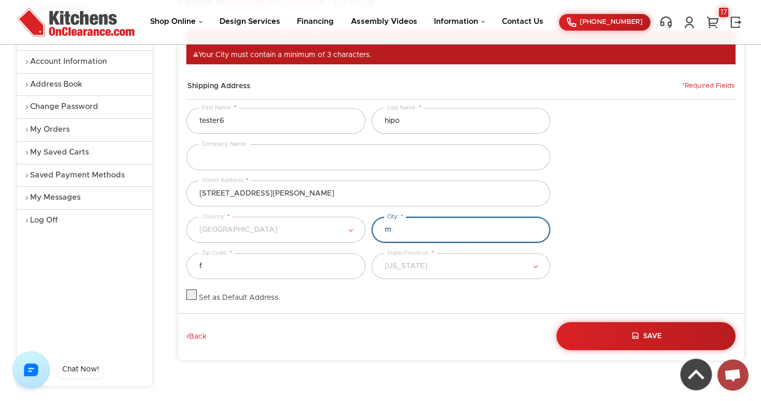
click at [403, 229] on input "m" at bounding box center [461, 230] width 179 height 26
type input "[GEOGRAPHIC_DATA]"
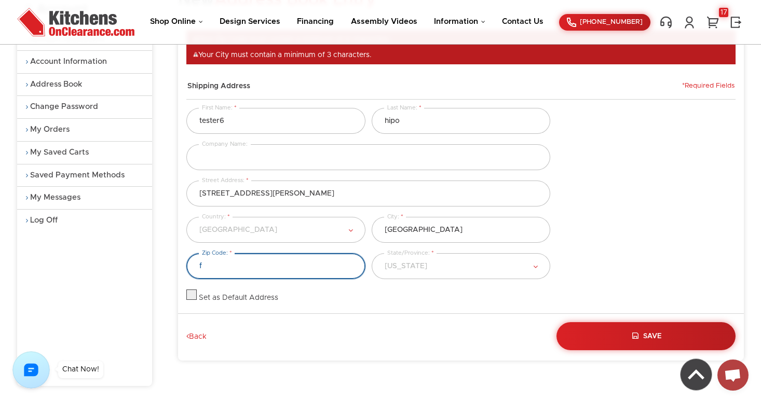
click at [225, 267] on input "f" at bounding box center [275, 266] width 179 height 26
type input "33140"
click at [596, 190] on div "123 adams st Street Address:" at bounding box center [460, 199] width 555 height 36
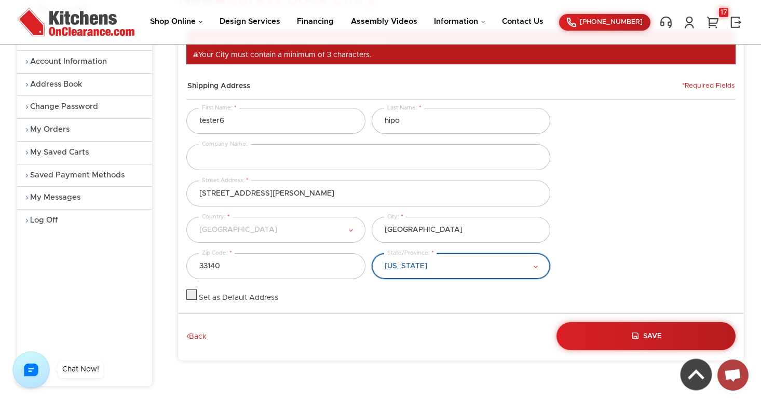
click at [508, 271] on select "[US_STATE] [US_STATE] [US_STATE] [US_STATE] [US_STATE] [US_STATE] [US_STATE] [U…" at bounding box center [461, 266] width 179 height 26
select select "[US_STATE]"
click at [372, 253] on select "[US_STATE] [US_STATE] [US_STATE] [US_STATE] [US_STATE] [US_STATE] [US_STATE] [U…" at bounding box center [461, 266] width 179 height 26
click at [629, 238] on div "Please Select Afghanistan Albania Algeria American Samoa Andorra Angola Anguill…" at bounding box center [460, 235] width 555 height 36
click at [195, 295] on label at bounding box center [191, 297] width 10 height 7
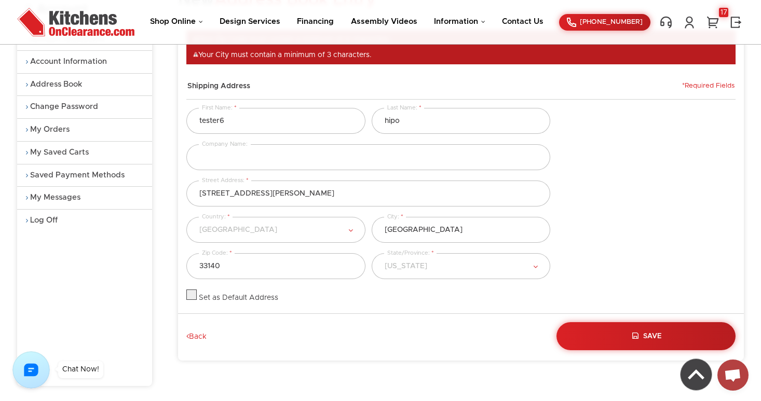
checkbox input "true"
click at [641, 326] on button "Save" at bounding box center [646, 336] width 183 height 29
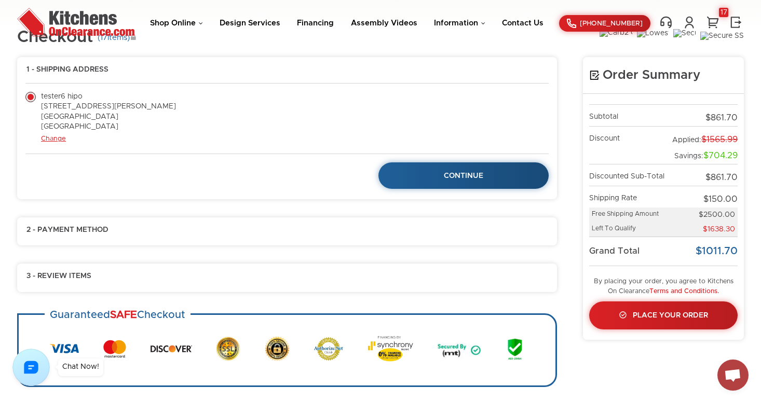
scroll to position [48, 0]
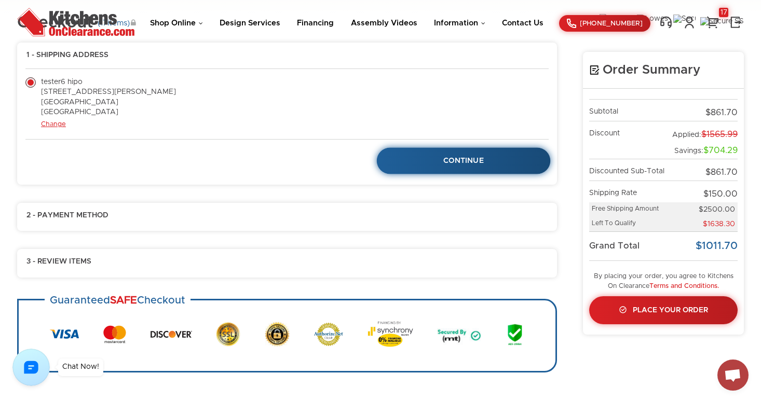
click at [470, 160] on span "Continue" at bounding box center [463, 160] width 40 height 7
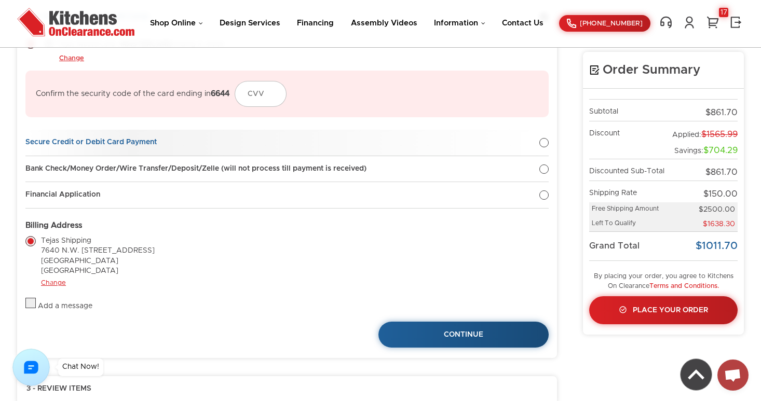
scroll to position [197, 0]
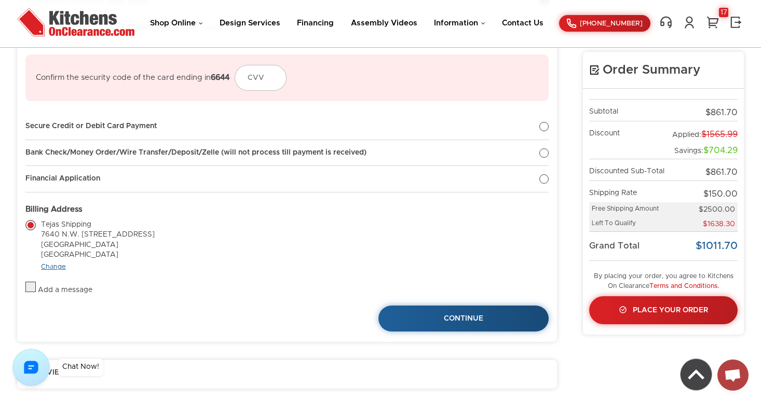
click at [59, 266] on link "Change" at bounding box center [53, 267] width 25 height 7
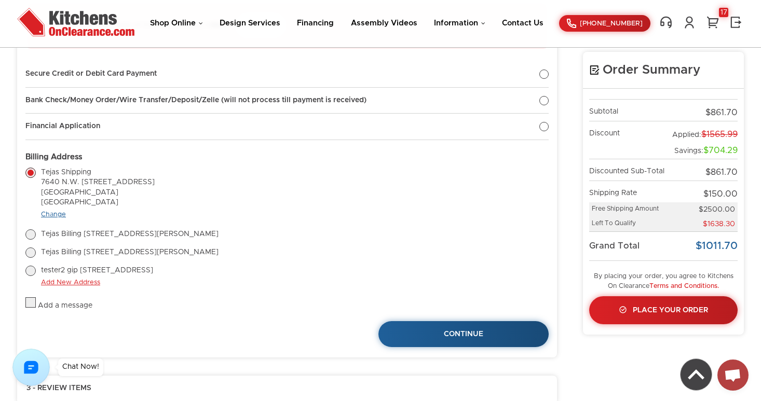
scroll to position [250, 0]
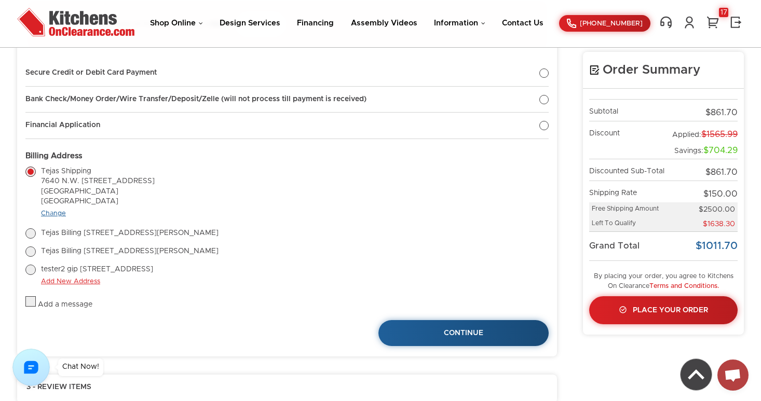
click at [53, 213] on link "Change" at bounding box center [53, 213] width 25 height 7
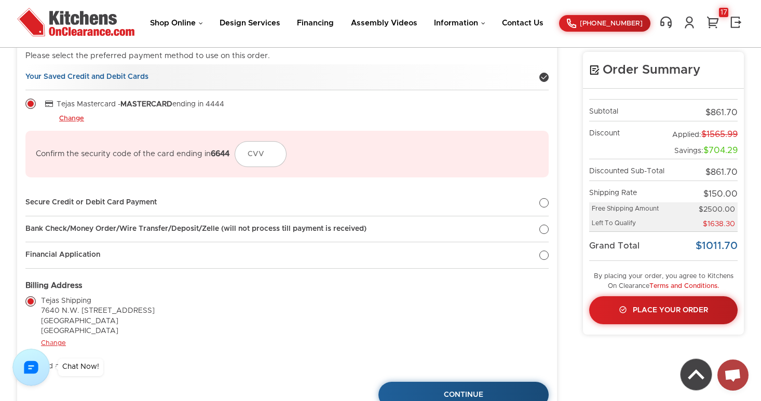
scroll to position [121, 0]
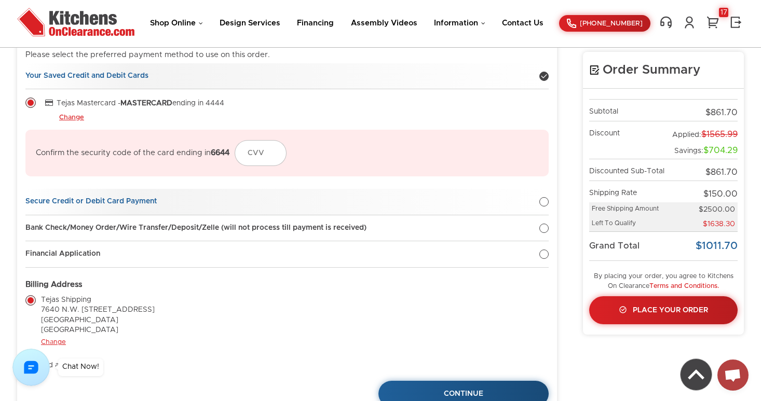
click at [547, 201] on div at bounding box center [543, 201] width 9 height 9
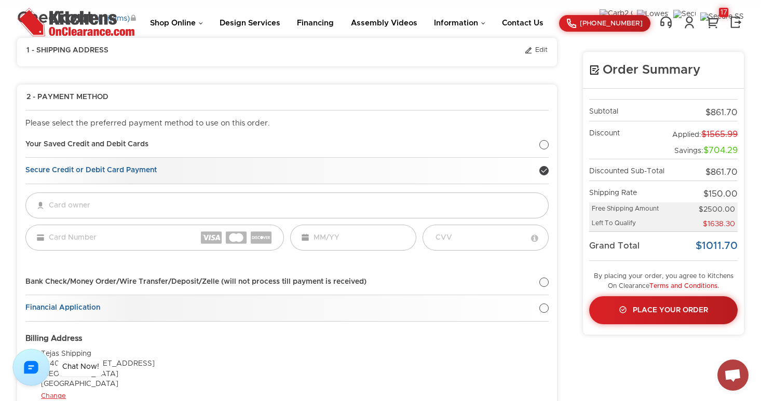
scroll to position [47, 0]
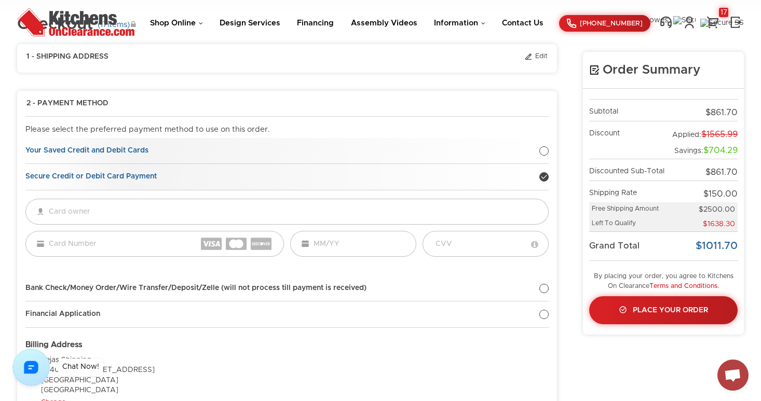
click at [544, 151] on div at bounding box center [543, 150] width 9 height 9
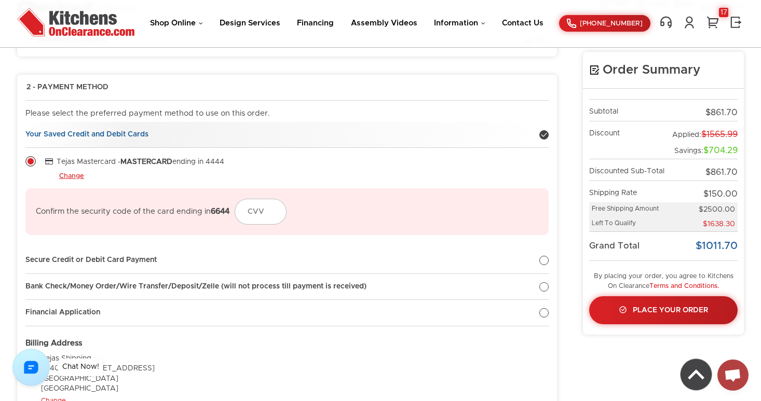
scroll to position [63, 0]
click at [79, 175] on link "Change" at bounding box center [71, 176] width 25 height 8
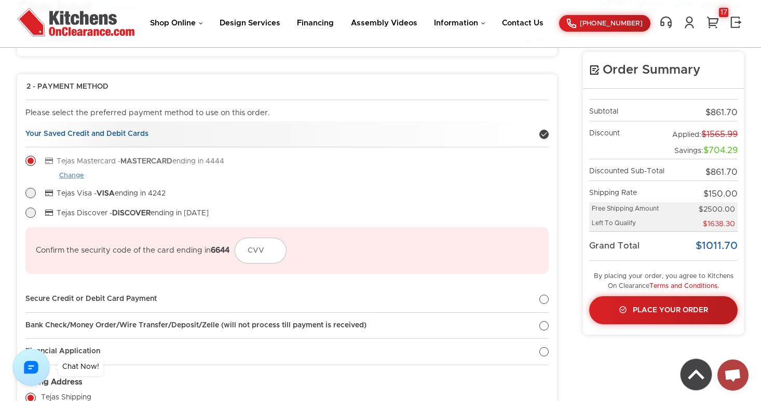
click at [79, 175] on link "Change" at bounding box center [71, 176] width 25 height 8
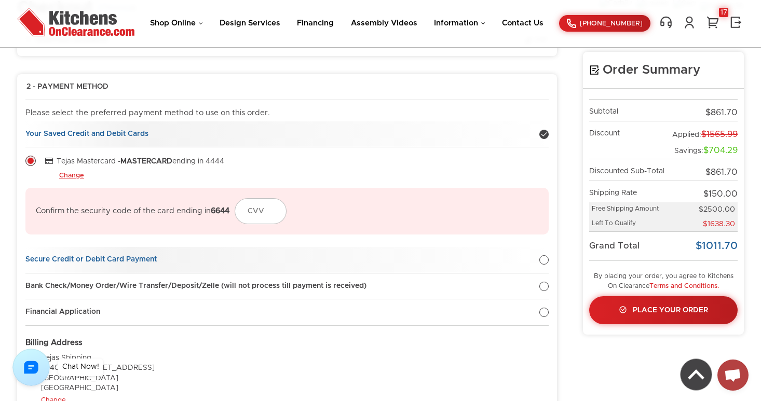
click at [544, 261] on div at bounding box center [543, 259] width 9 height 9
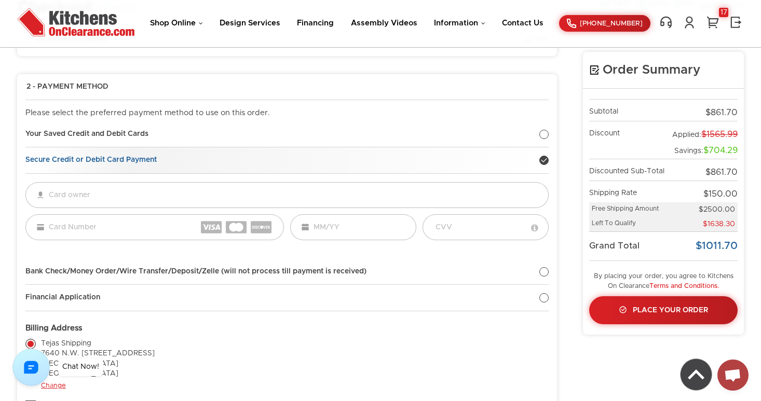
click at [544, 159] on div at bounding box center [543, 160] width 9 height 9
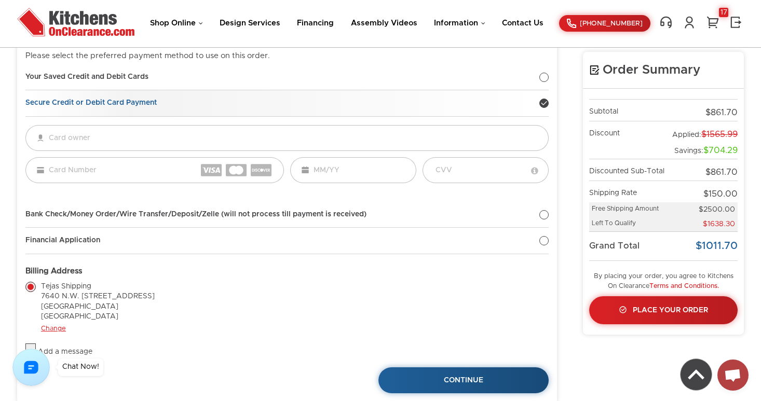
scroll to position [123, 0]
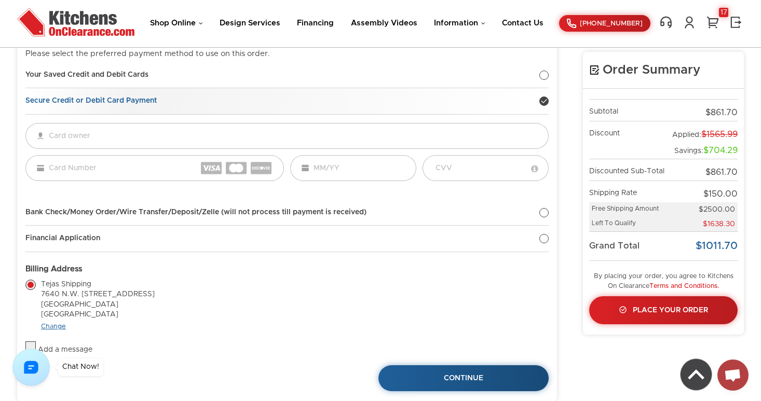
click at [60, 325] on link "Change" at bounding box center [53, 326] width 25 height 7
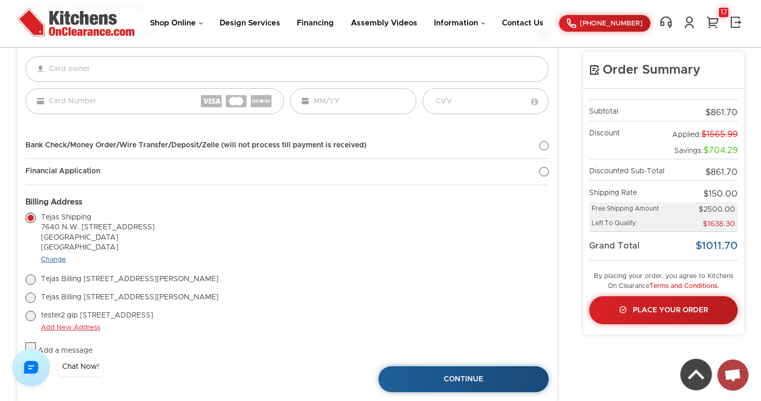
scroll to position [183, 0]
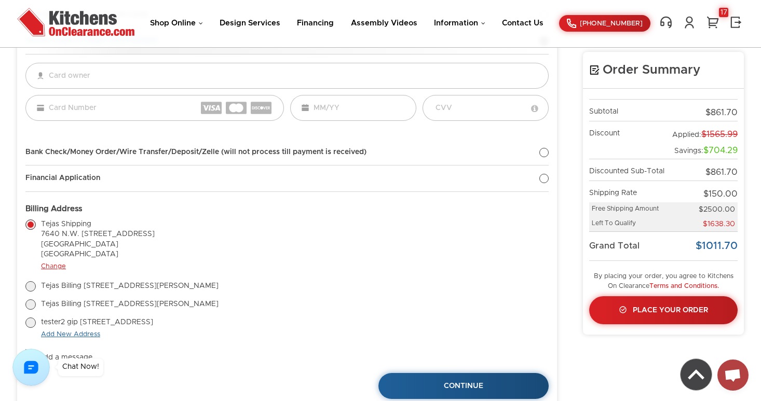
click at [66, 335] on link "Add New Address" at bounding box center [70, 334] width 59 height 7
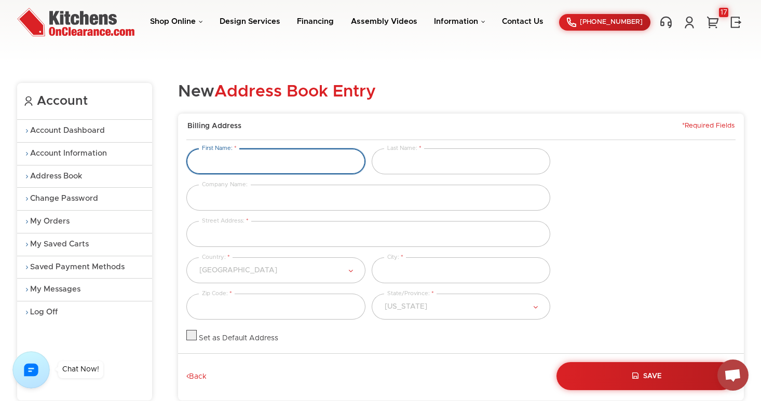
click at [250, 163] on input "text" at bounding box center [275, 161] width 179 height 26
type input "test0"
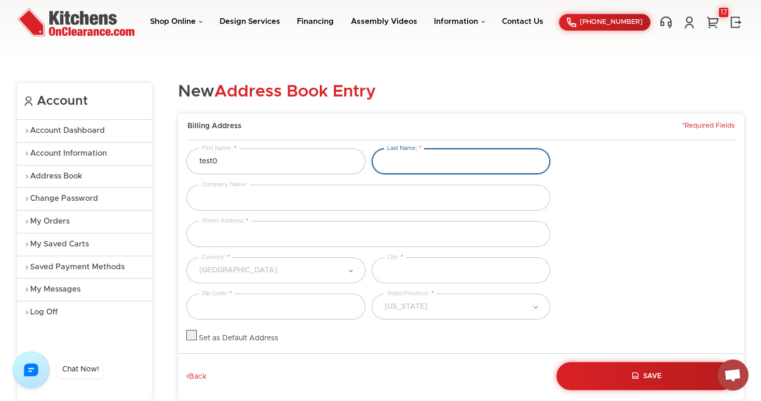
click at [408, 167] on input "text" at bounding box center [461, 161] width 179 height 26
type input "[PERSON_NAME]"
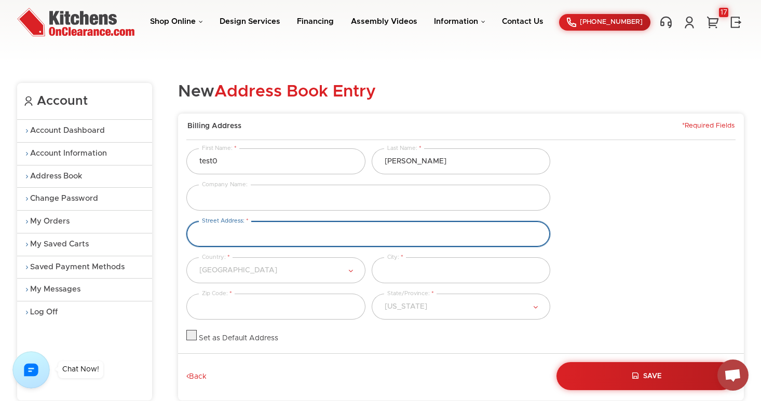
click at [270, 236] on input "text" at bounding box center [368, 234] width 364 height 26
type input "[STREET_ADDRESS][PERSON_NAME]"
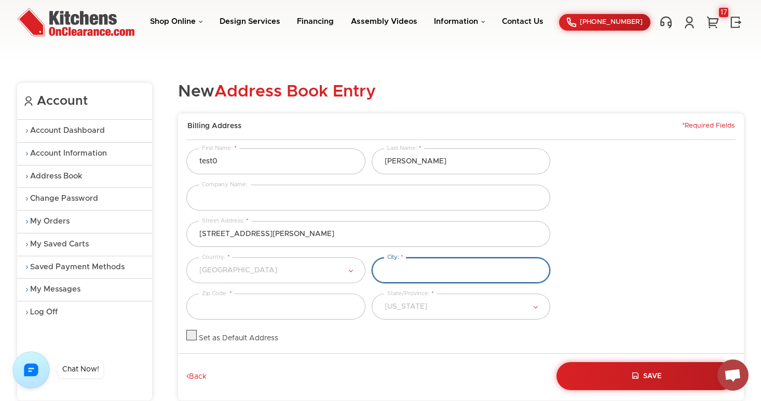
click at [405, 278] on input "text" at bounding box center [461, 270] width 179 height 26
type input "m"
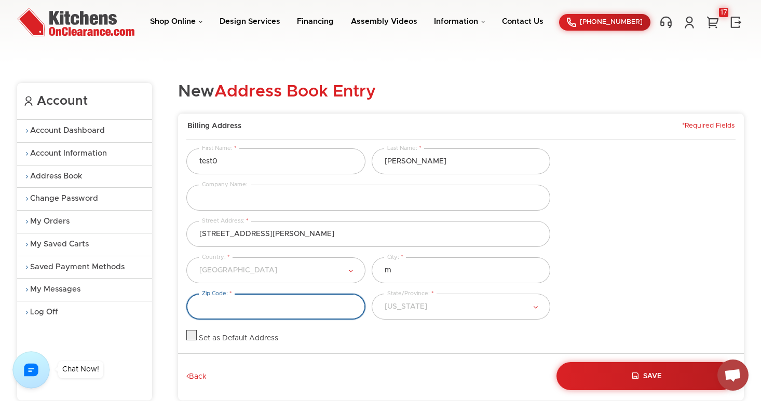
click at [320, 311] on input "text" at bounding box center [275, 307] width 179 height 26
type input "f"
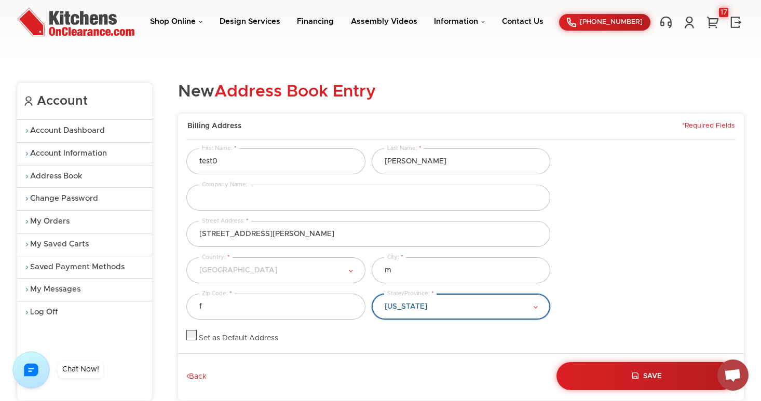
click at [410, 318] on select "[US_STATE] [US_STATE] [US_STATE] [US_STATE] [US_STATE] [US_STATE] [US_STATE] [U…" at bounding box center [461, 307] width 179 height 26
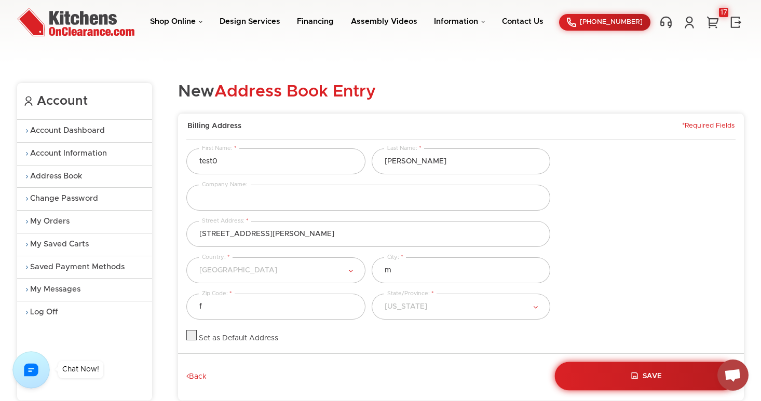
click at [656, 372] on button "Save" at bounding box center [646, 376] width 183 height 29
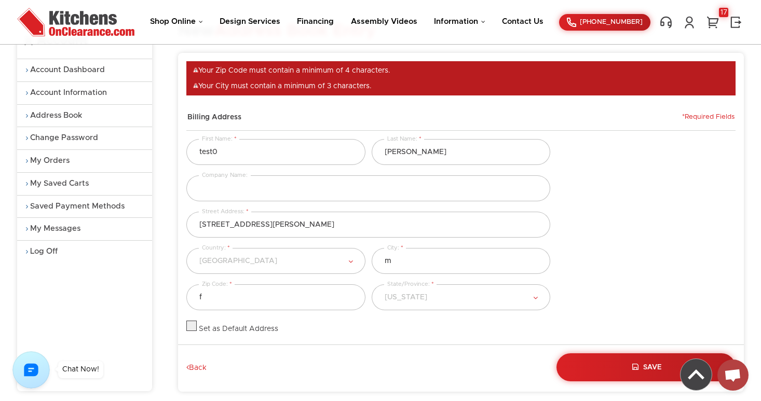
scroll to position [72, 0]
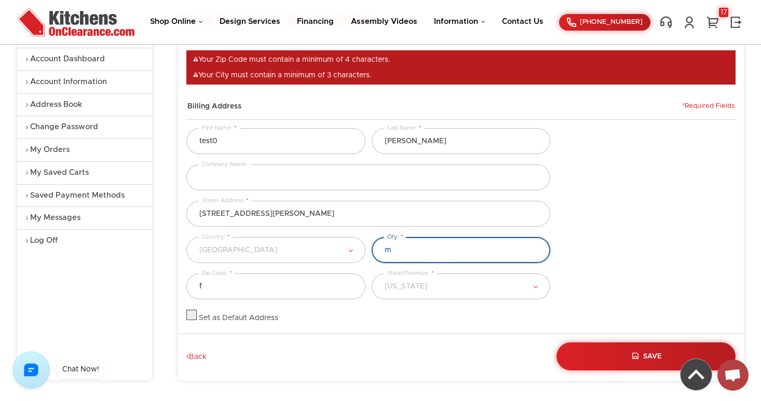
click at [418, 250] on input "m" at bounding box center [461, 250] width 179 height 26
type input "[GEOGRAPHIC_DATA]"
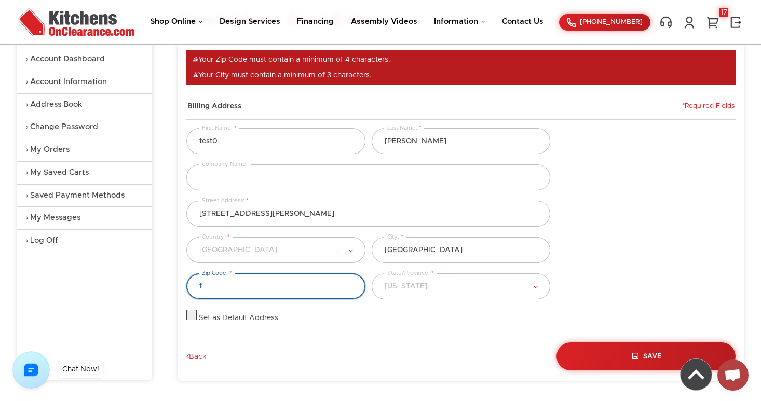
click at [273, 289] on input "f" at bounding box center [275, 287] width 179 height 26
type input "33140"
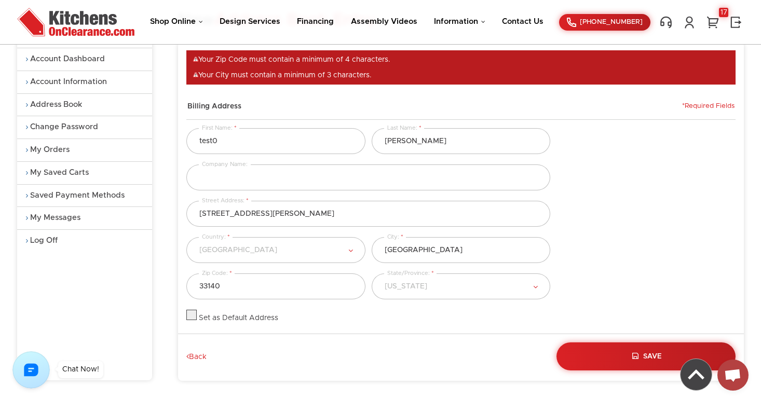
click at [589, 220] on div "[STREET_ADDRESS][PERSON_NAME] Address:" at bounding box center [460, 219] width 555 height 36
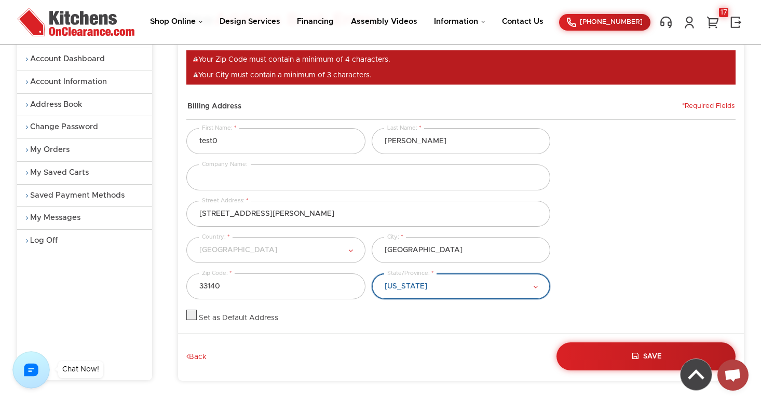
click at [436, 290] on select "[US_STATE] [US_STATE] [US_STATE] [US_STATE] [US_STATE] [US_STATE] [US_STATE] [U…" at bounding box center [461, 287] width 179 height 26
select select "[US_STATE]"
click at [372, 274] on select "[US_STATE] [US_STATE] [US_STATE] [US_STATE] [US_STATE] [US_STATE] [US_STATE] [U…" at bounding box center [461, 287] width 179 height 26
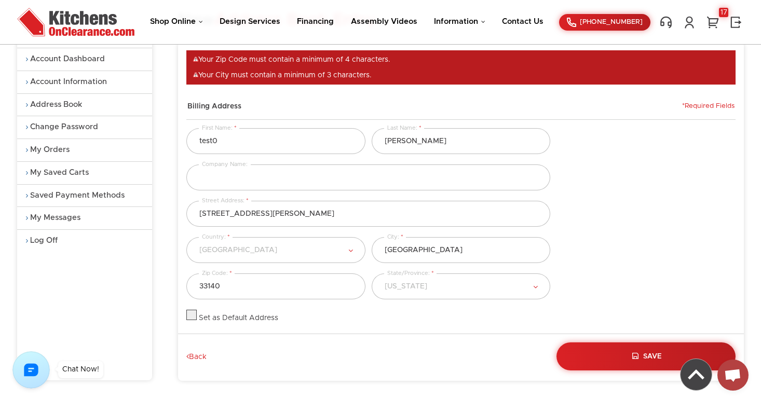
click at [315, 318] on div "Set as Default Address" at bounding box center [275, 316] width 179 height 13
click at [630, 355] on button "Save" at bounding box center [646, 356] width 183 height 29
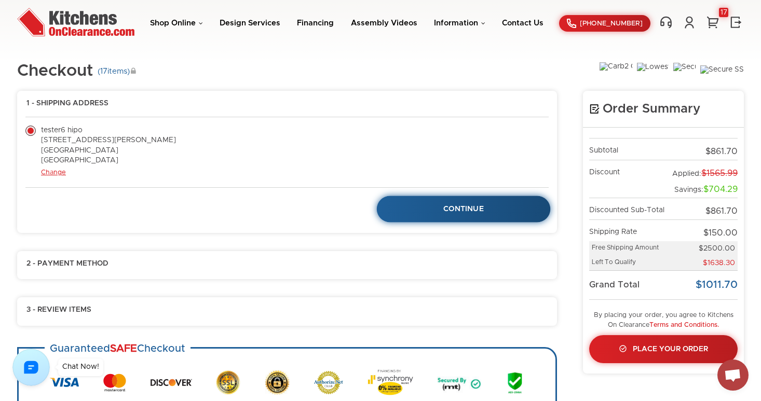
click at [453, 199] on link "Continue" at bounding box center [464, 209] width 174 height 26
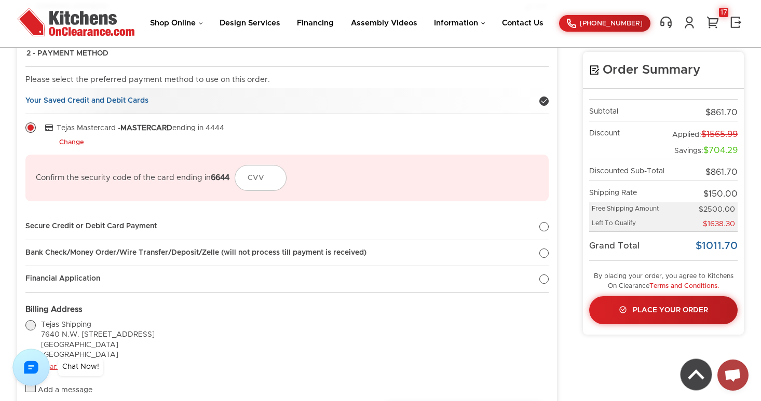
scroll to position [157, 0]
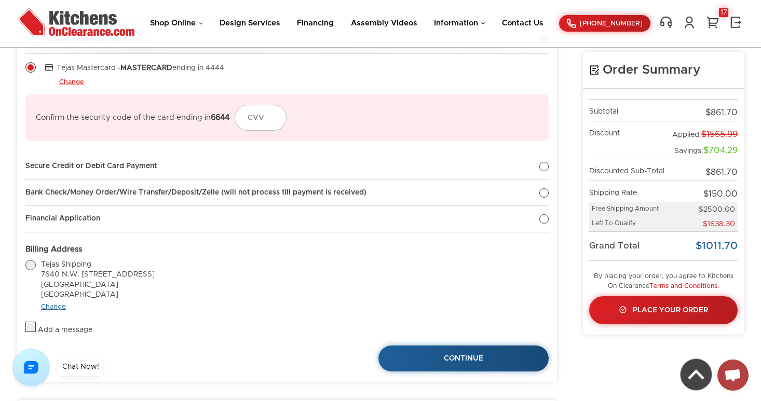
click at [58, 304] on link "Change" at bounding box center [53, 307] width 25 height 7
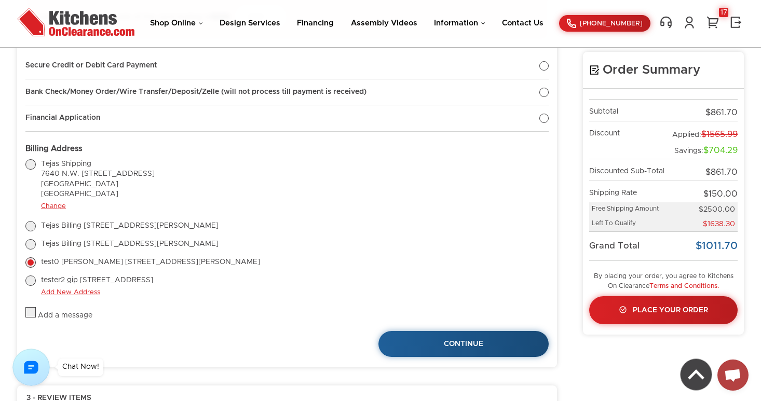
scroll to position [260, 0]
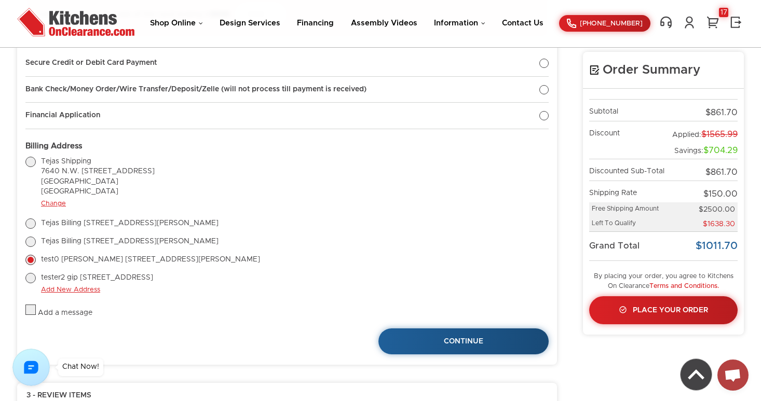
click at [88, 285] on div "Tejas Billing 25313 Zelma Pike, Suite 179 Pagacmouth, OH 06294 United States Te…" at bounding box center [286, 257] width 523 height 76
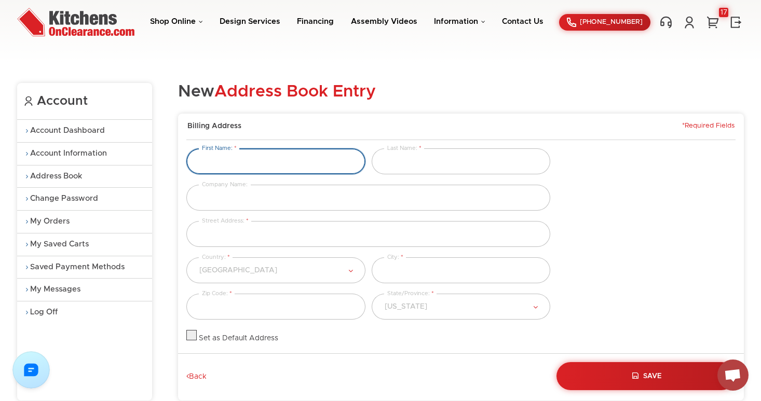
click at [276, 160] on input "text" at bounding box center [275, 161] width 179 height 26
type input "testing9"
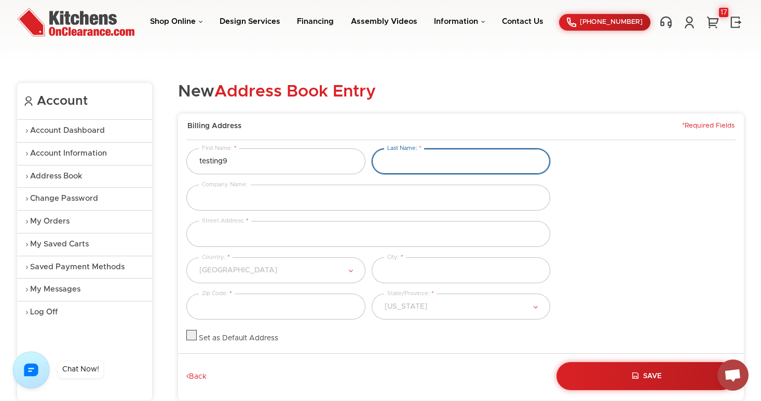
click at [412, 158] on input "text" at bounding box center [461, 161] width 179 height 26
type input "yom"
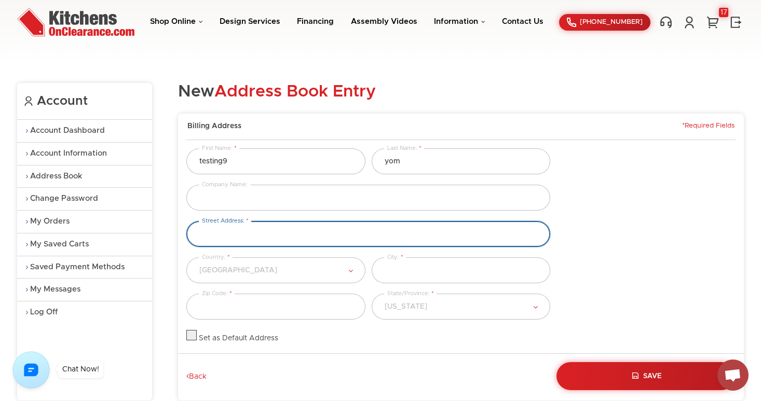
click at [267, 236] on input "text" at bounding box center [368, 234] width 364 height 26
click at [233, 224] on input "text" at bounding box center [368, 234] width 364 height 26
type input "12345 james st"
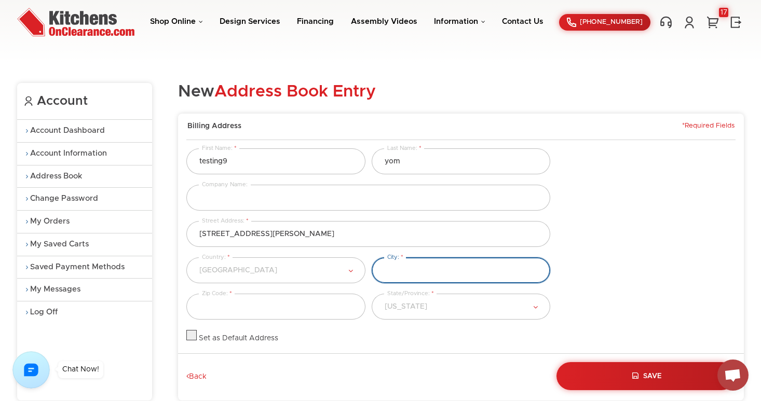
click at [408, 272] on input "text" at bounding box center [461, 270] width 179 height 26
type input "miami"
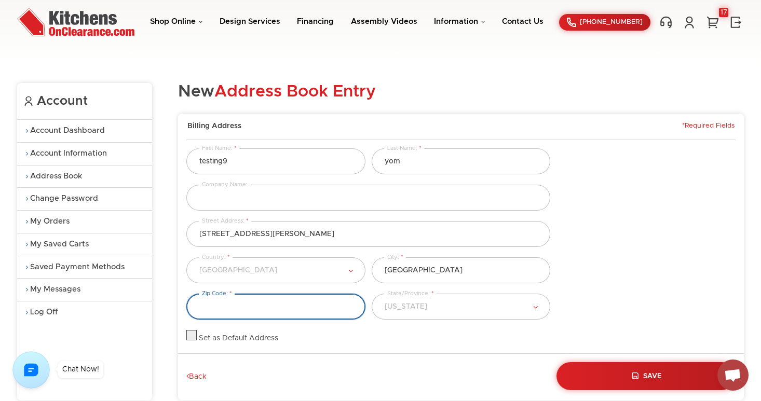
click at [318, 302] on input "text" at bounding box center [275, 307] width 179 height 26
type input "33140"
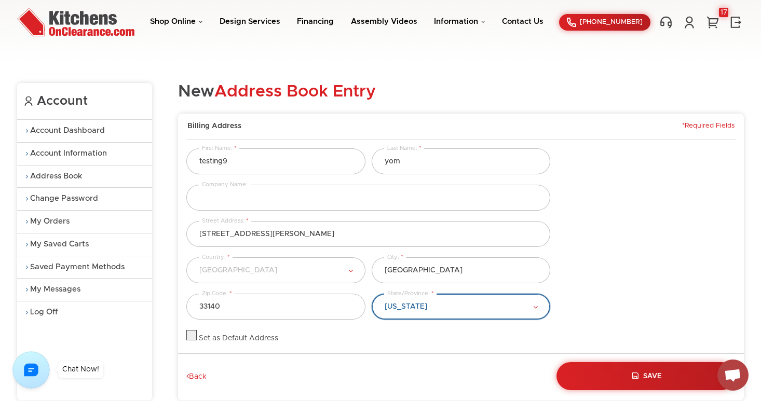
click at [464, 306] on select "Alabama Alaska American Samoa Arizona Arkansas California Colorado Connecticut …" at bounding box center [461, 307] width 179 height 26
select select "[US_STATE]"
click at [372, 294] on select "Alabama Alaska American Samoa Arizona Arkansas California Colorado Connecticut …" at bounding box center [461, 307] width 179 height 26
click at [194, 338] on label at bounding box center [191, 338] width 10 height 7
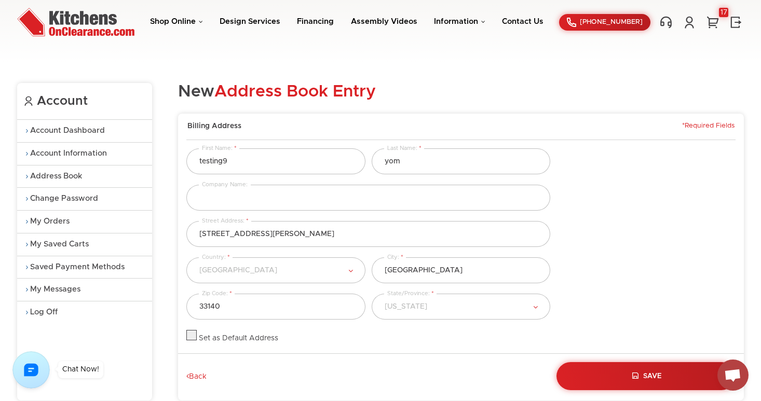
checkbox input "true"
click at [435, 346] on div "Set as Default Address" at bounding box center [460, 342] width 555 height 24
click at [640, 372] on button "Save" at bounding box center [646, 376] width 183 height 29
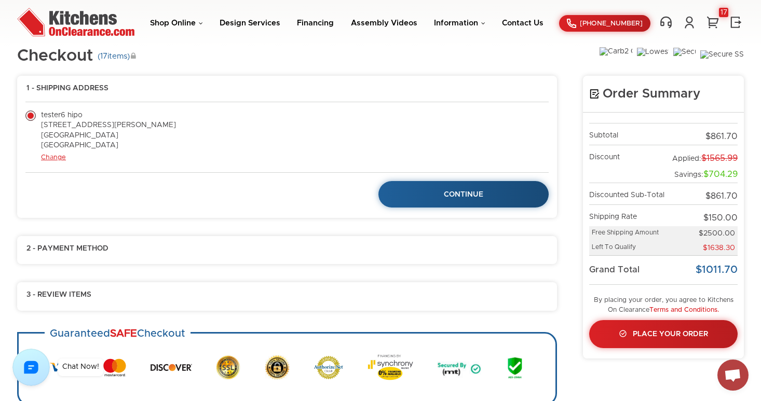
scroll to position [13, 0]
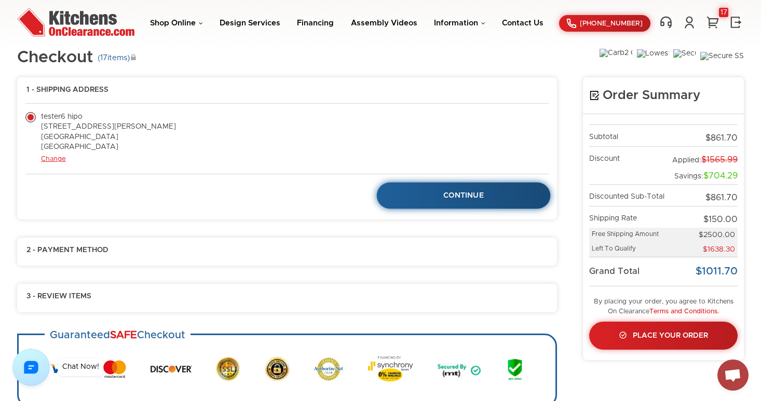
click at [475, 195] on span "Continue" at bounding box center [463, 195] width 40 height 7
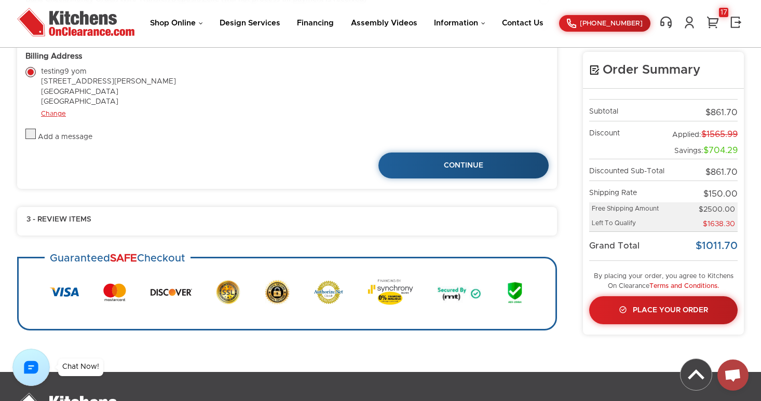
scroll to position [275, 0]
